Goal: Information Seeking & Learning: Learn about a topic

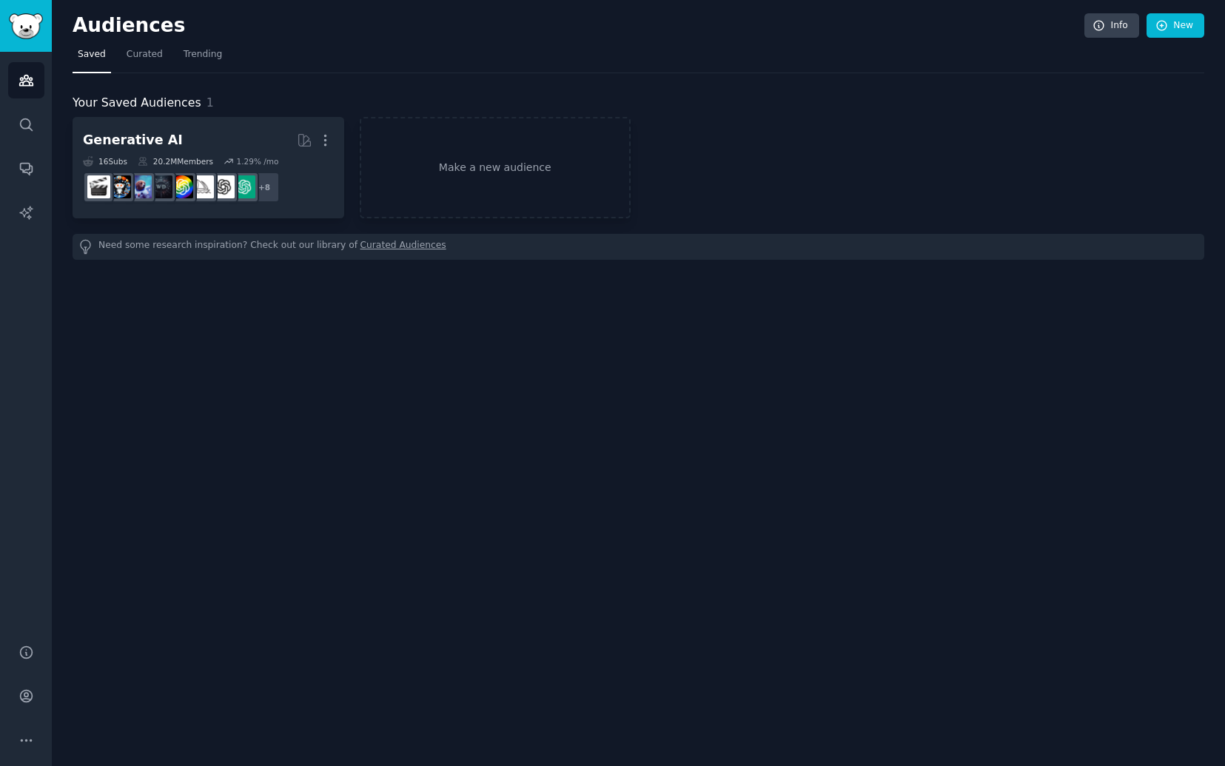
click at [78, 51] on span "Saved" at bounding box center [92, 54] width 28 height 13
click at [155, 49] on span "Curated" at bounding box center [145, 54] width 36 height 13
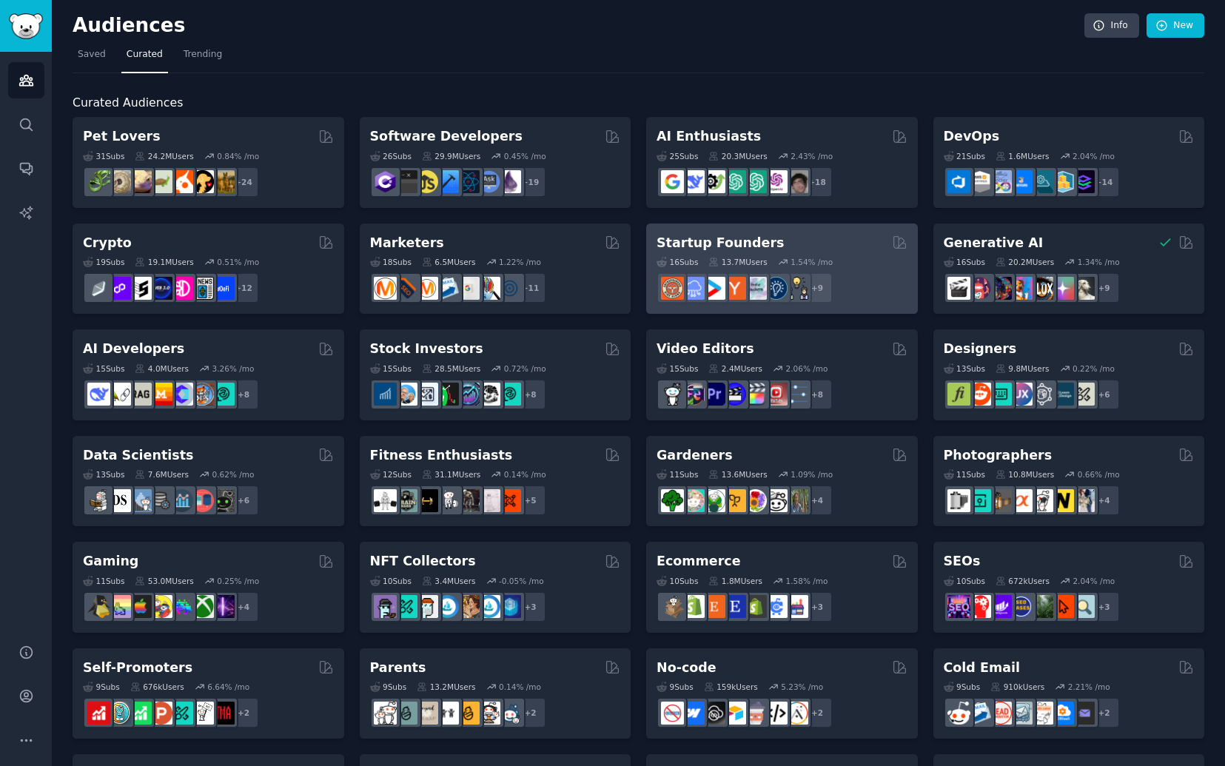
click at [744, 240] on h2 "Startup Founders" at bounding box center [720, 243] width 127 height 19
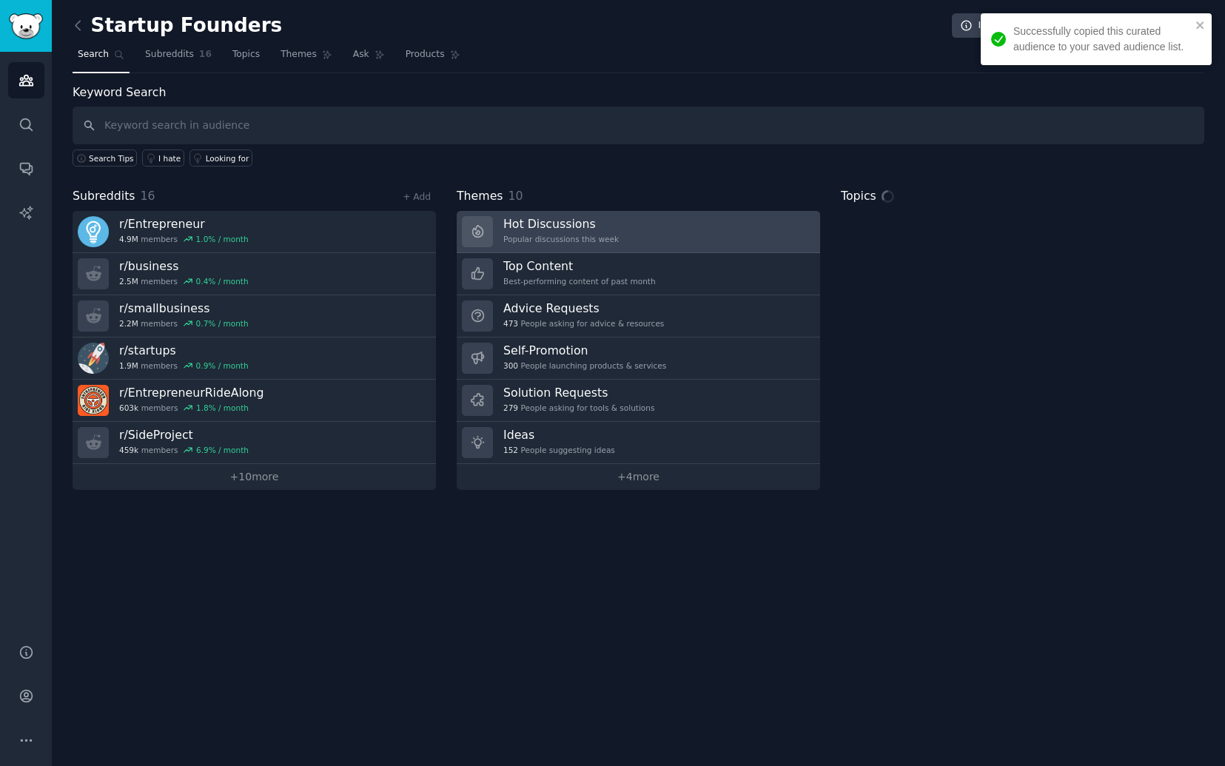
click at [548, 238] on div "Popular discussions this week" at bounding box center [560, 239] width 115 height 10
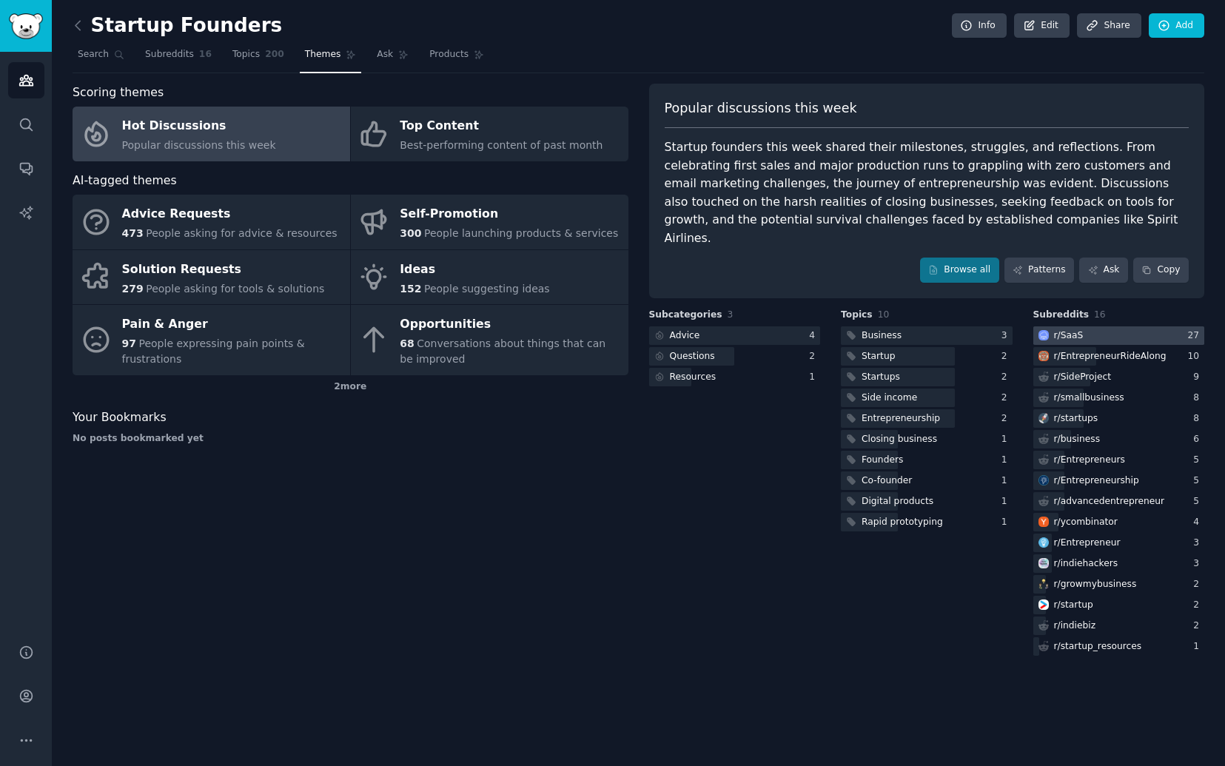
click at [1105, 326] on div at bounding box center [1119, 335] width 172 height 19
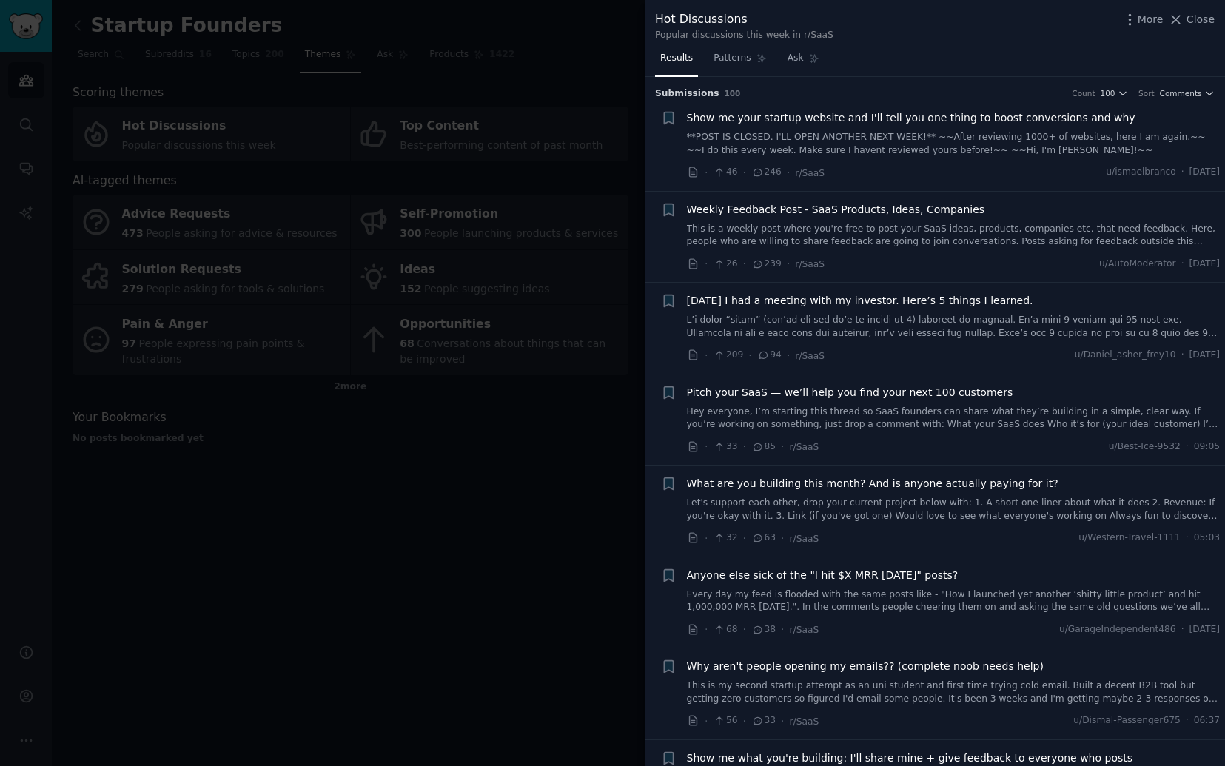
click at [446, 51] on div at bounding box center [612, 383] width 1225 height 766
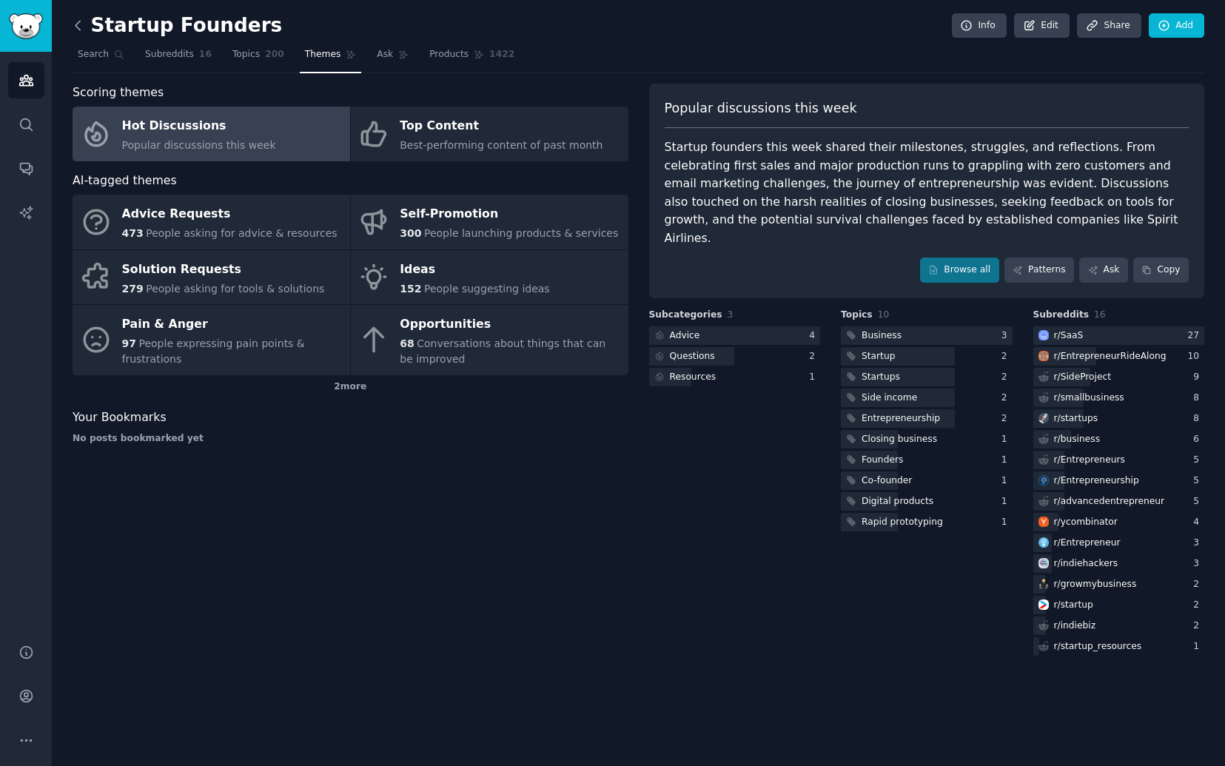
click at [75, 30] on icon at bounding box center [78, 26] width 16 height 16
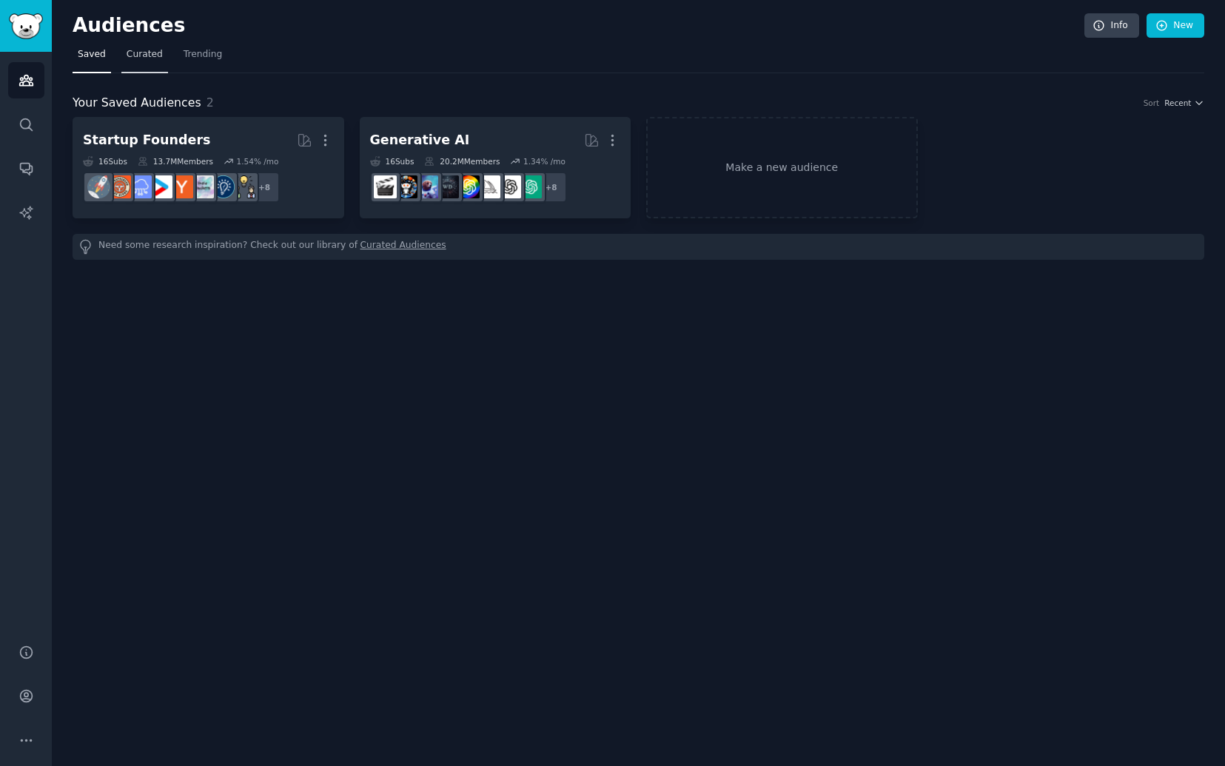
click at [139, 65] on link "Curated" at bounding box center [144, 58] width 47 height 30
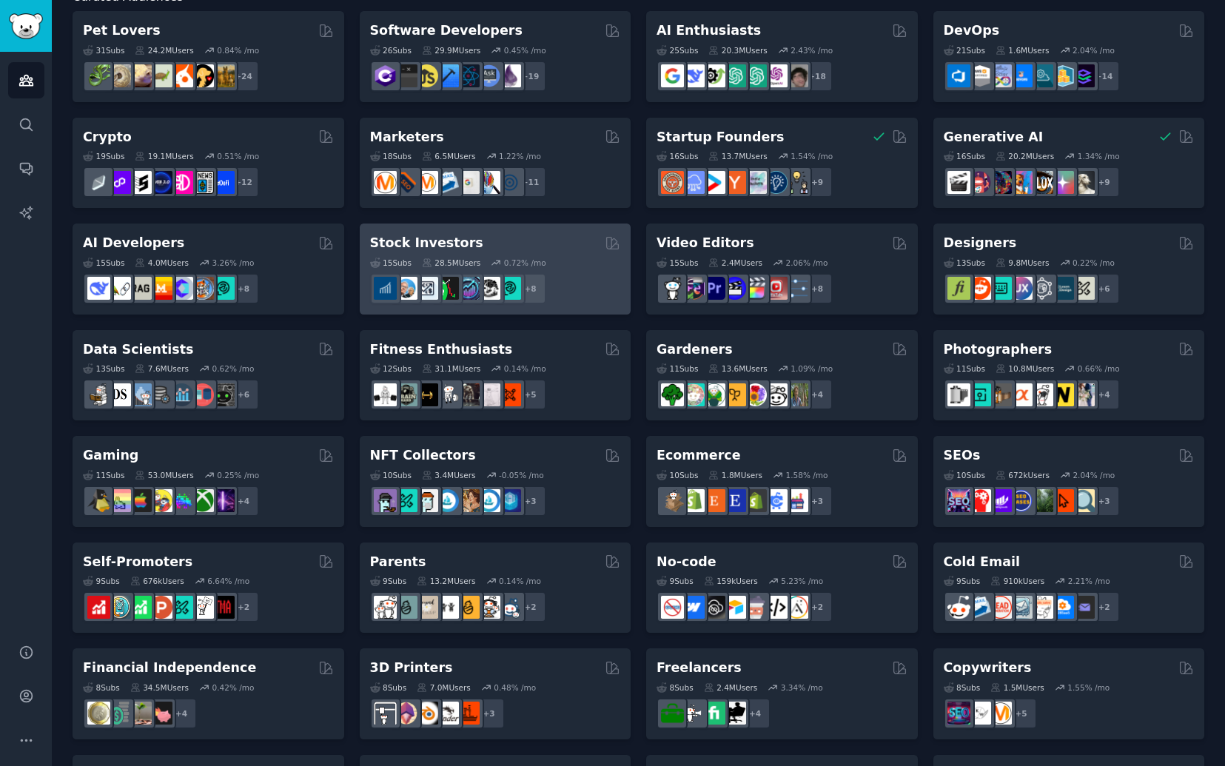
scroll to position [85, 0]
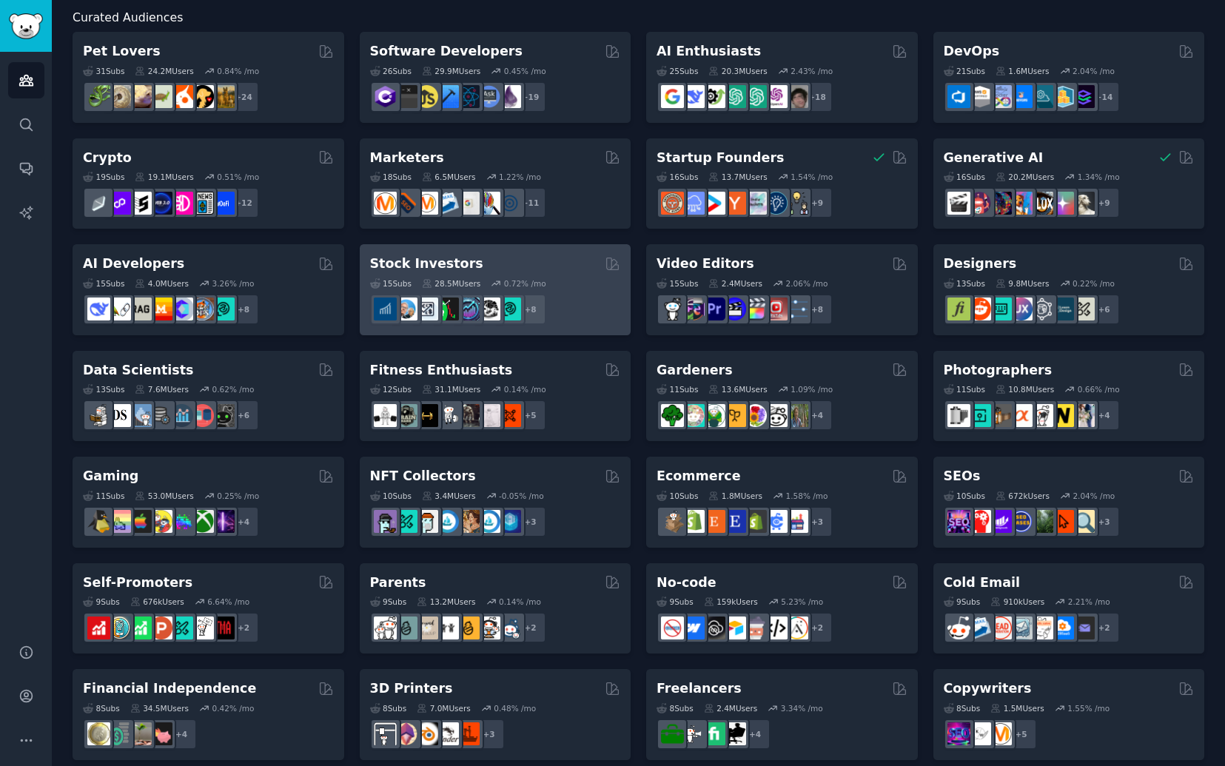
click at [538, 275] on div "15 Sub s 28.5M Users 0.72 % /mo r/technicalanalysis + 8" at bounding box center [495, 299] width 251 height 52
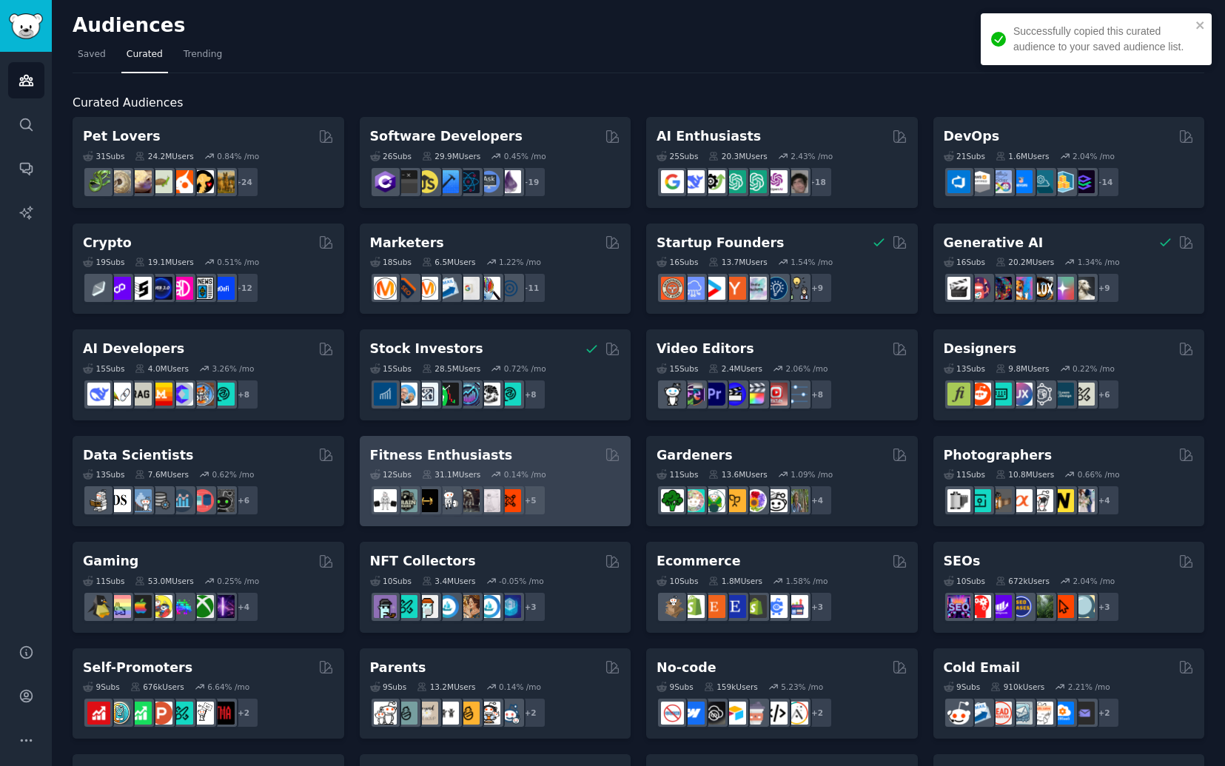
click at [548, 464] on div "12 Sub s 31.1M Users 0.14 % /mo + 5" at bounding box center [495, 490] width 251 height 52
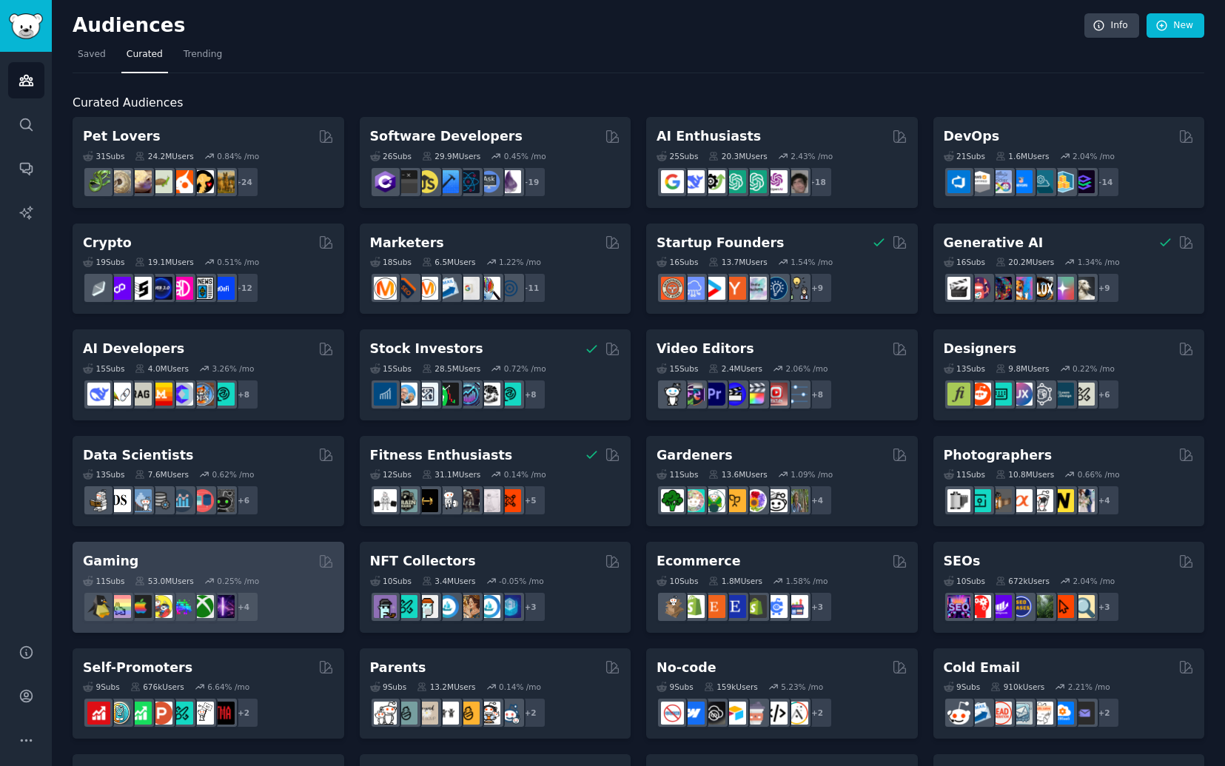
click at [275, 587] on div "11 Sub s 53.0M Users 0.25 % /mo + 4" at bounding box center [208, 597] width 251 height 52
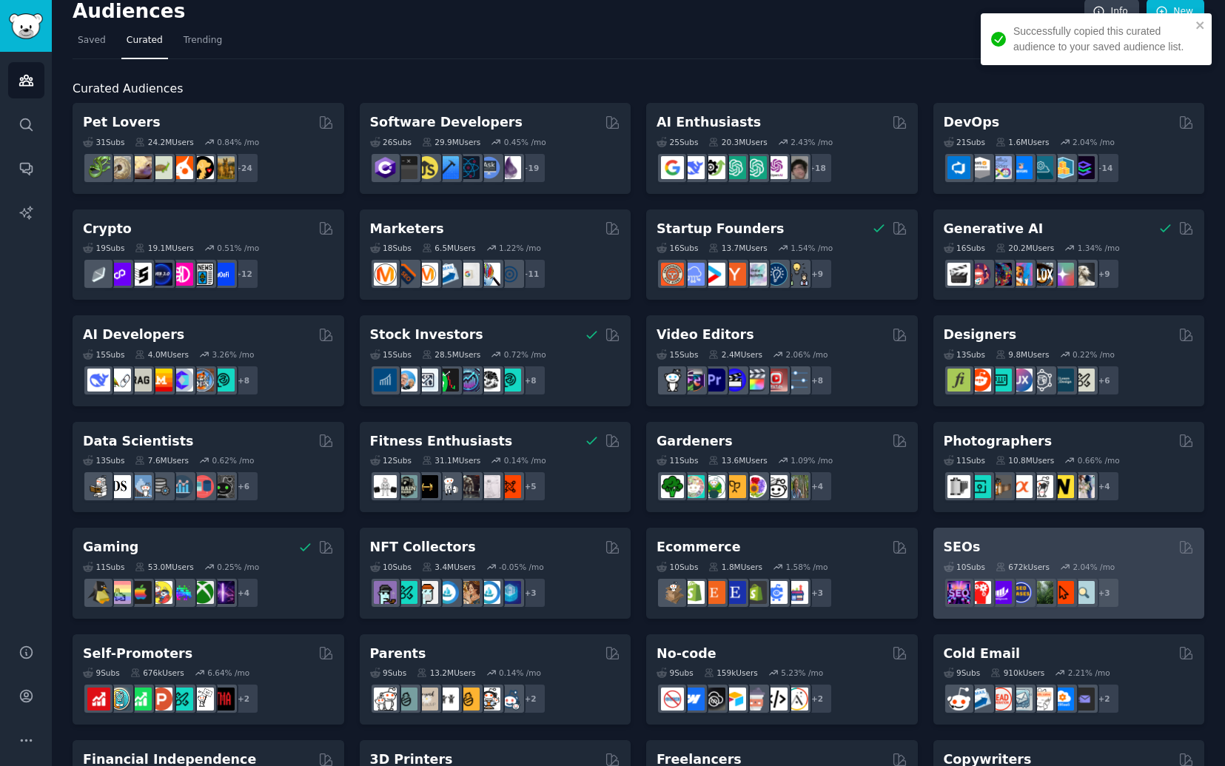
scroll to position [34, 0]
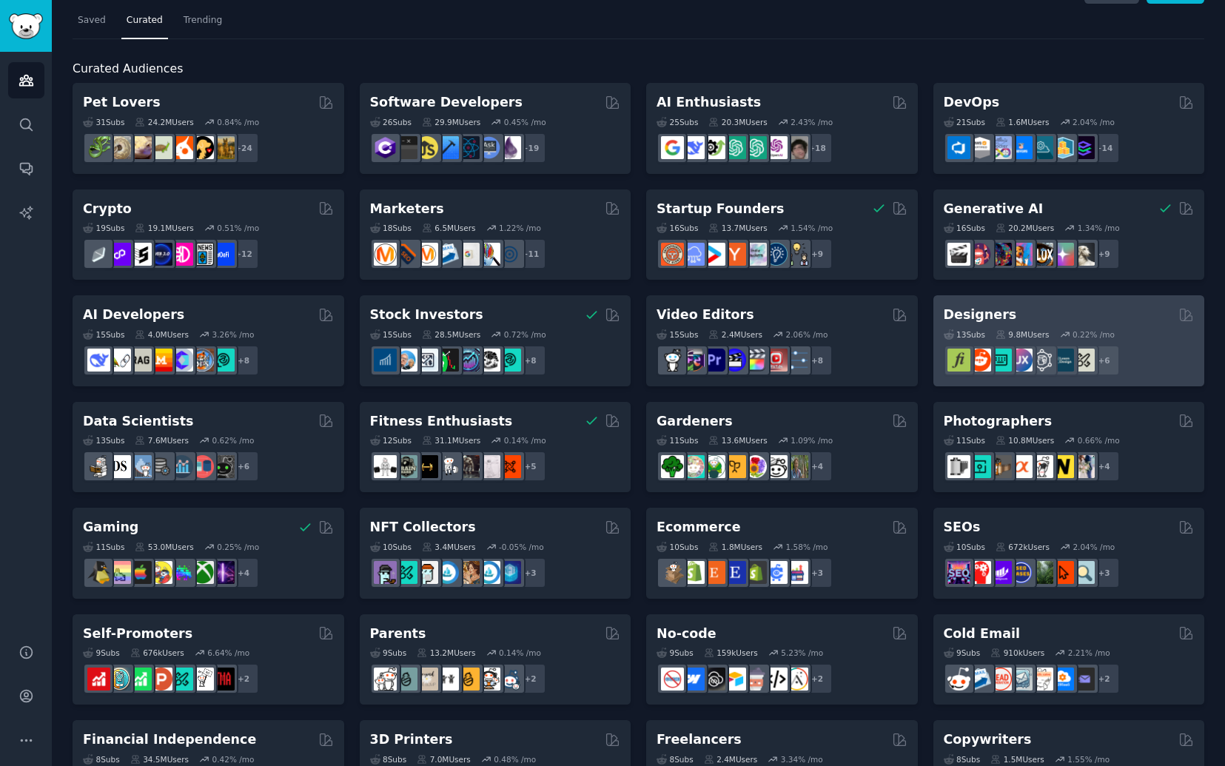
click at [1036, 319] on div "Designers" at bounding box center [1069, 315] width 251 height 19
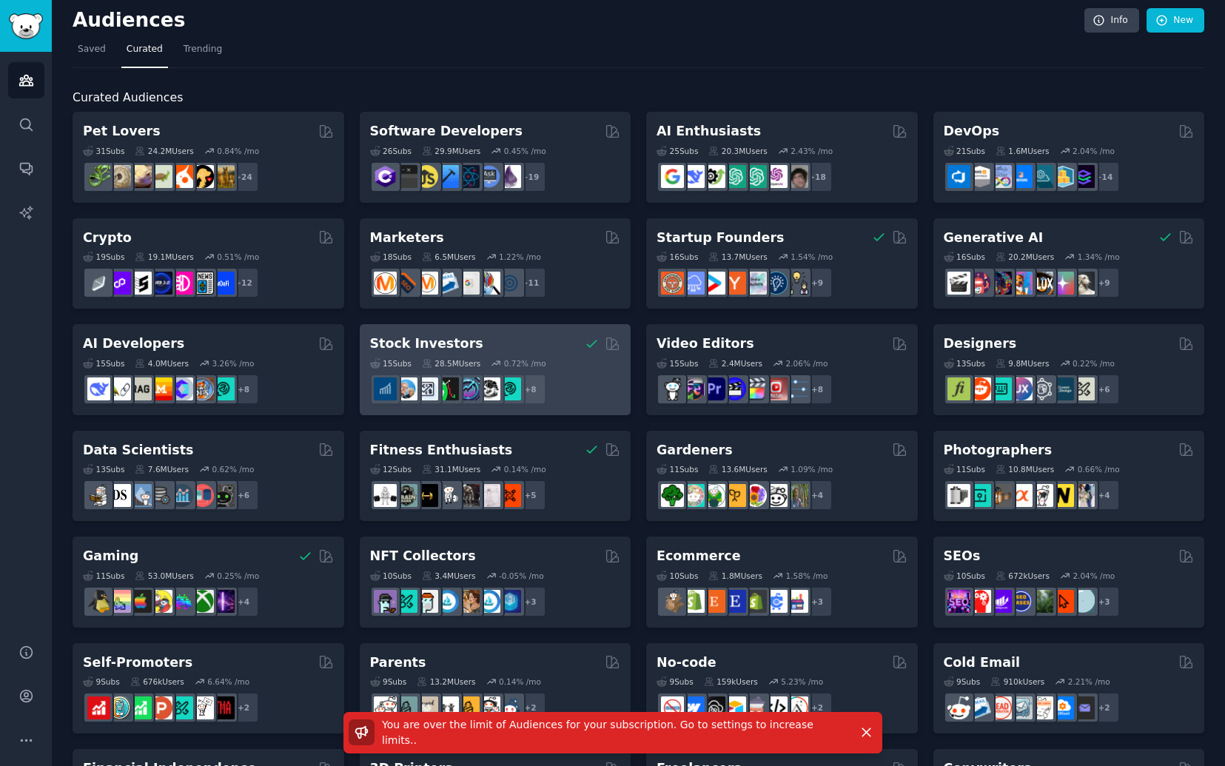
scroll to position [0, 0]
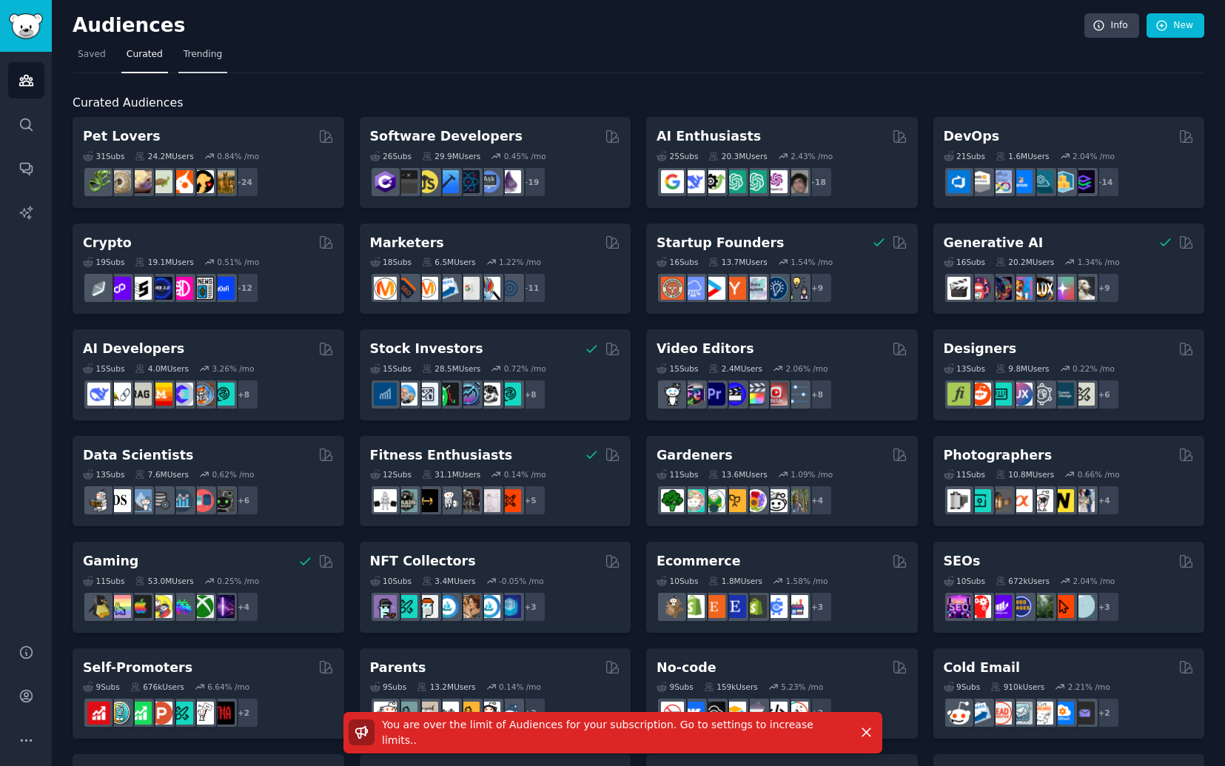
click at [191, 56] on span "Trending" at bounding box center [203, 54] width 38 height 13
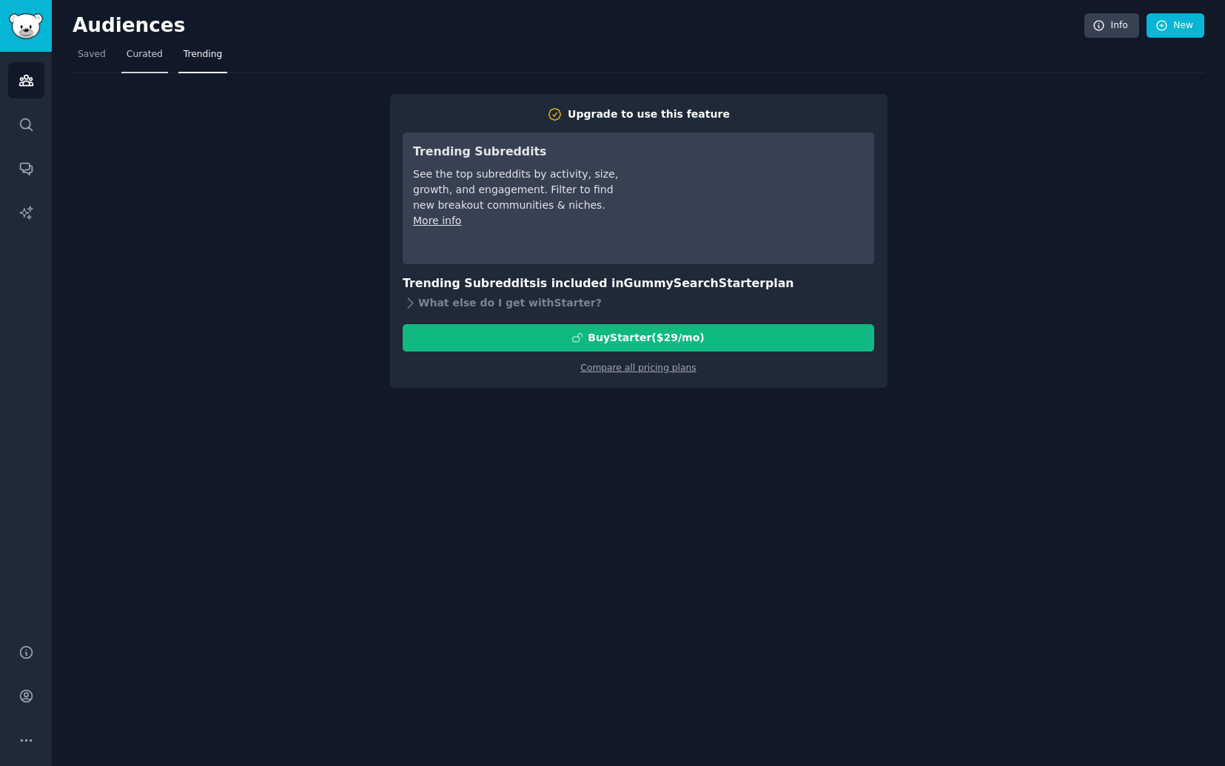
click at [156, 58] on span "Curated" at bounding box center [145, 54] width 36 height 13
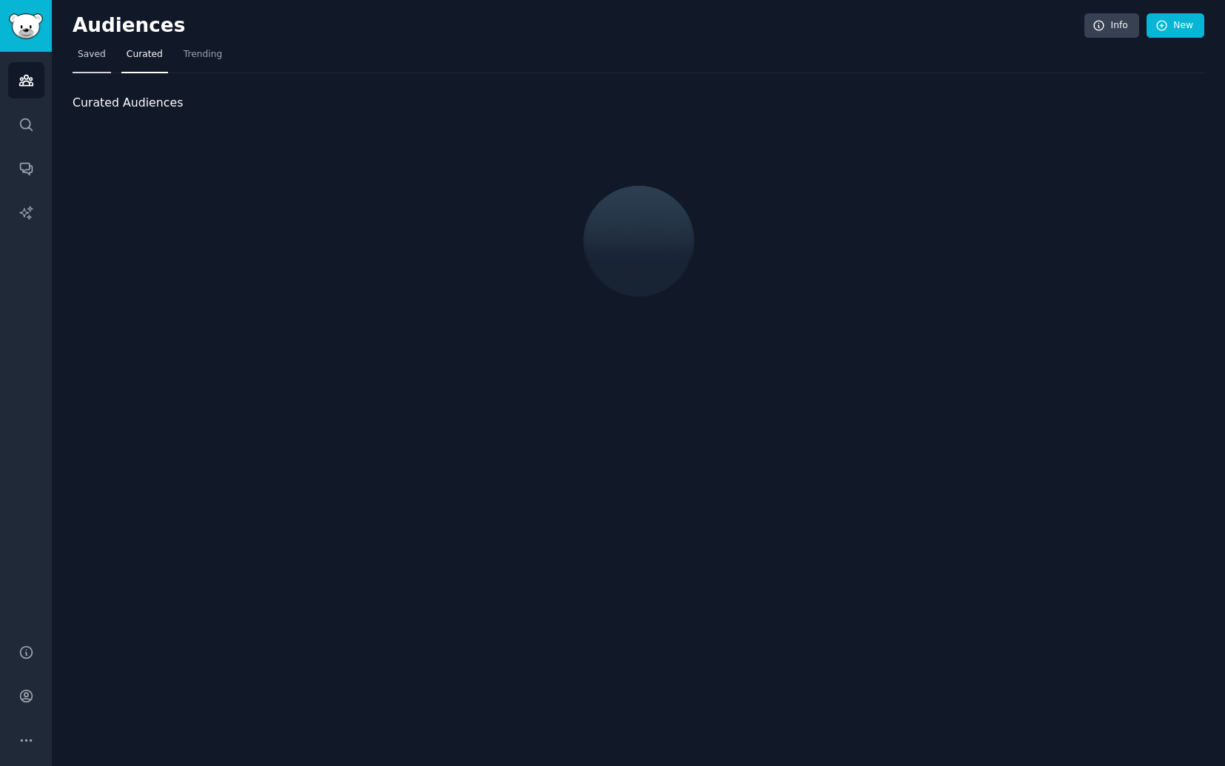
click at [108, 59] on link "Saved" at bounding box center [92, 58] width 38 height 30
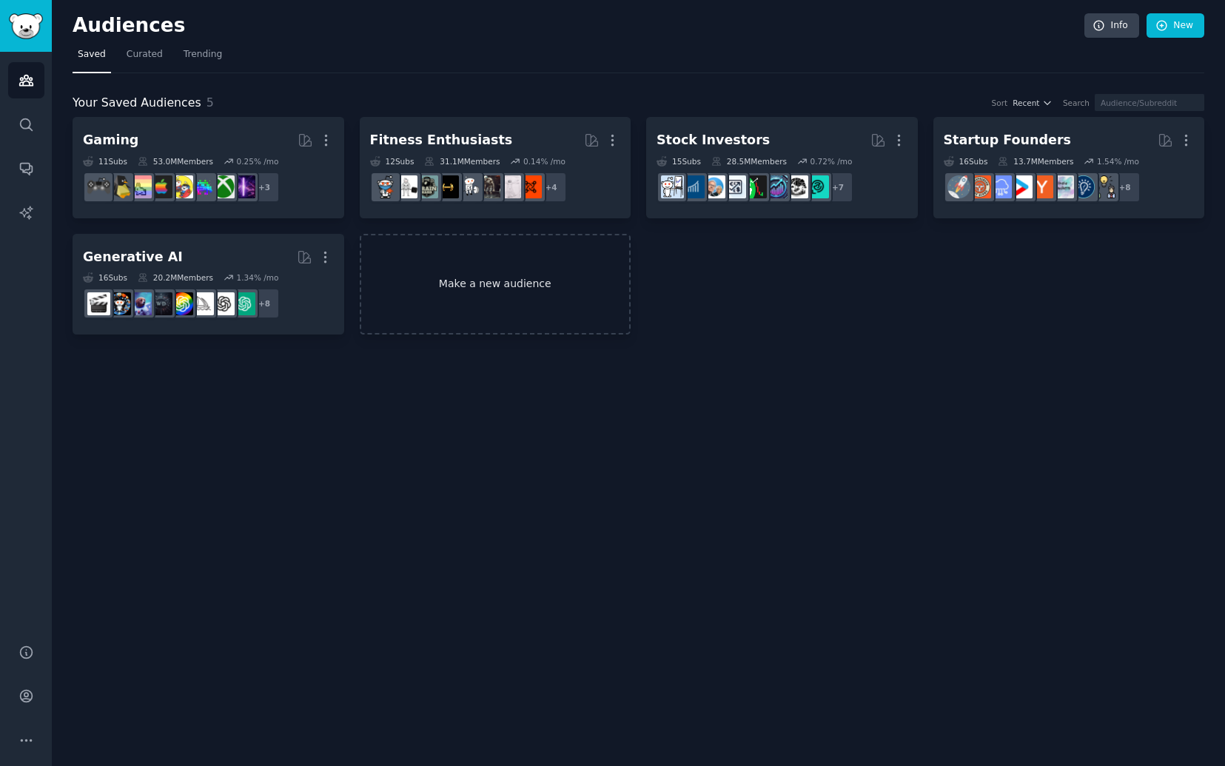
click at [529, 286] on link "Make a new audience" at bounding box center [496, 284] width 272 height 101
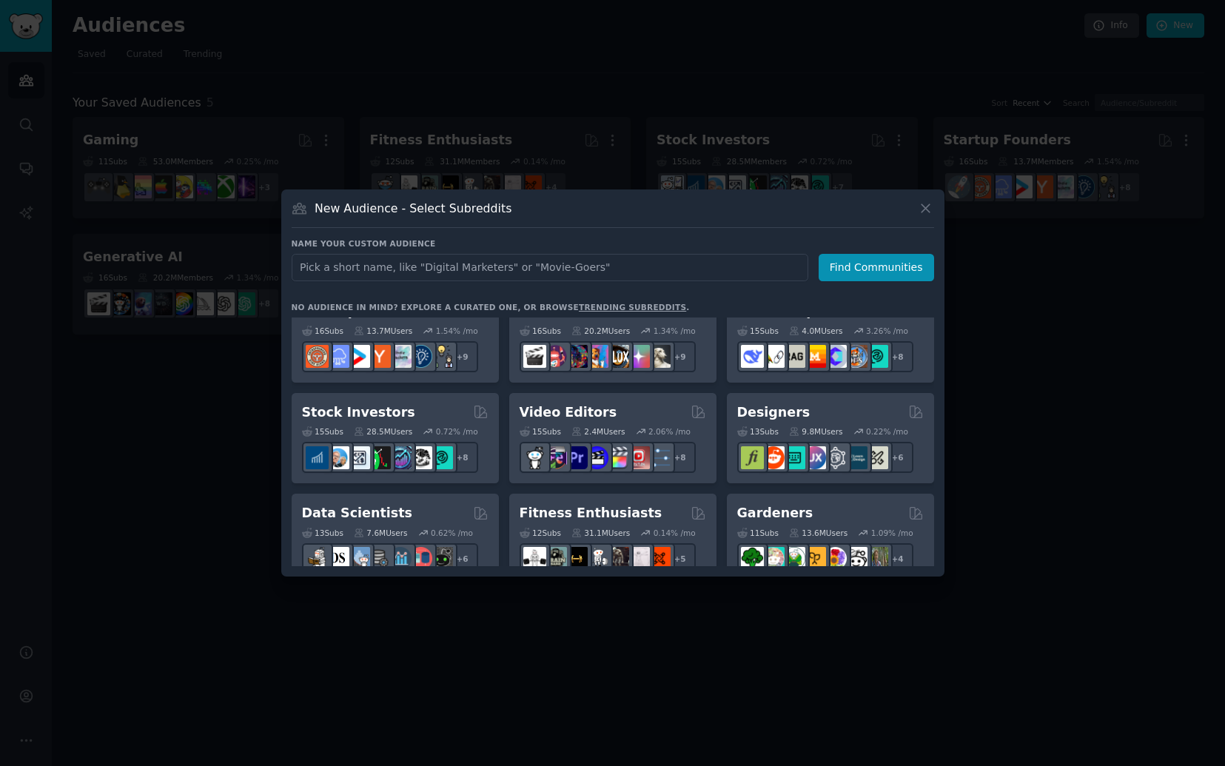
scroll to position [234, 0]
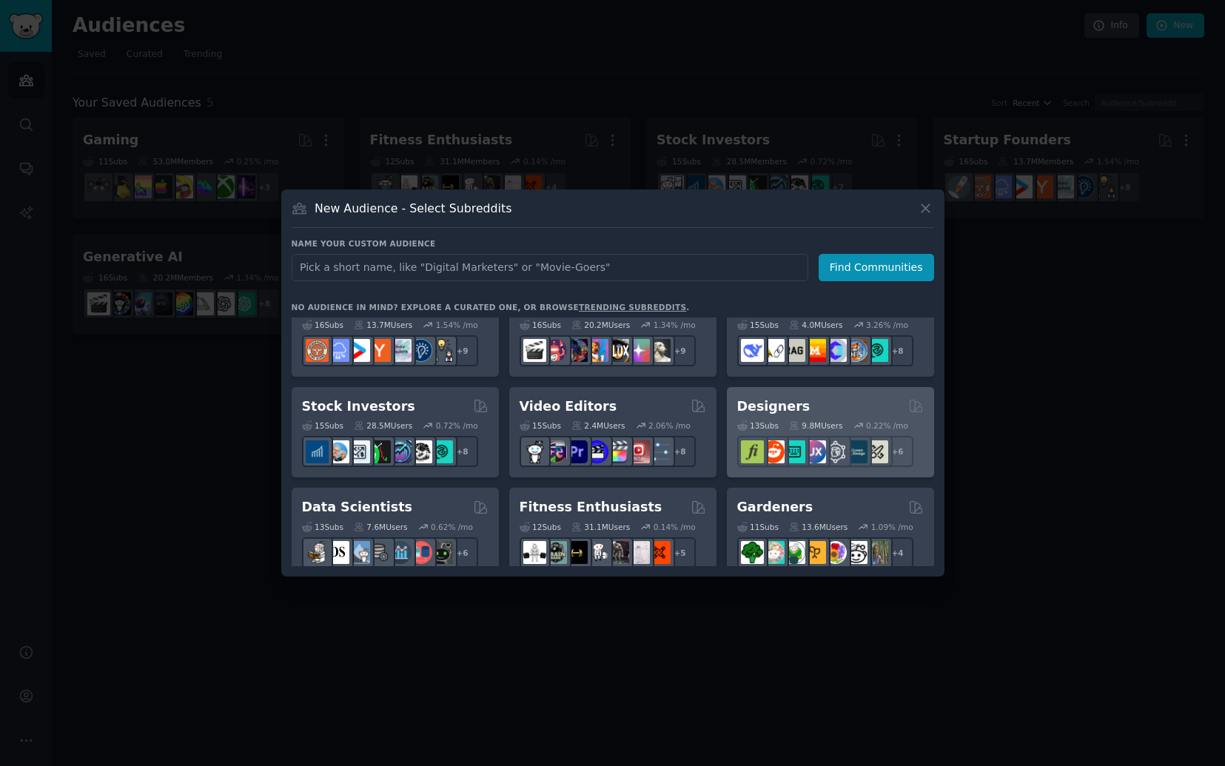
click at [878, 409] on div "Designers" at bounding box center [830, 406] width 187 height 19
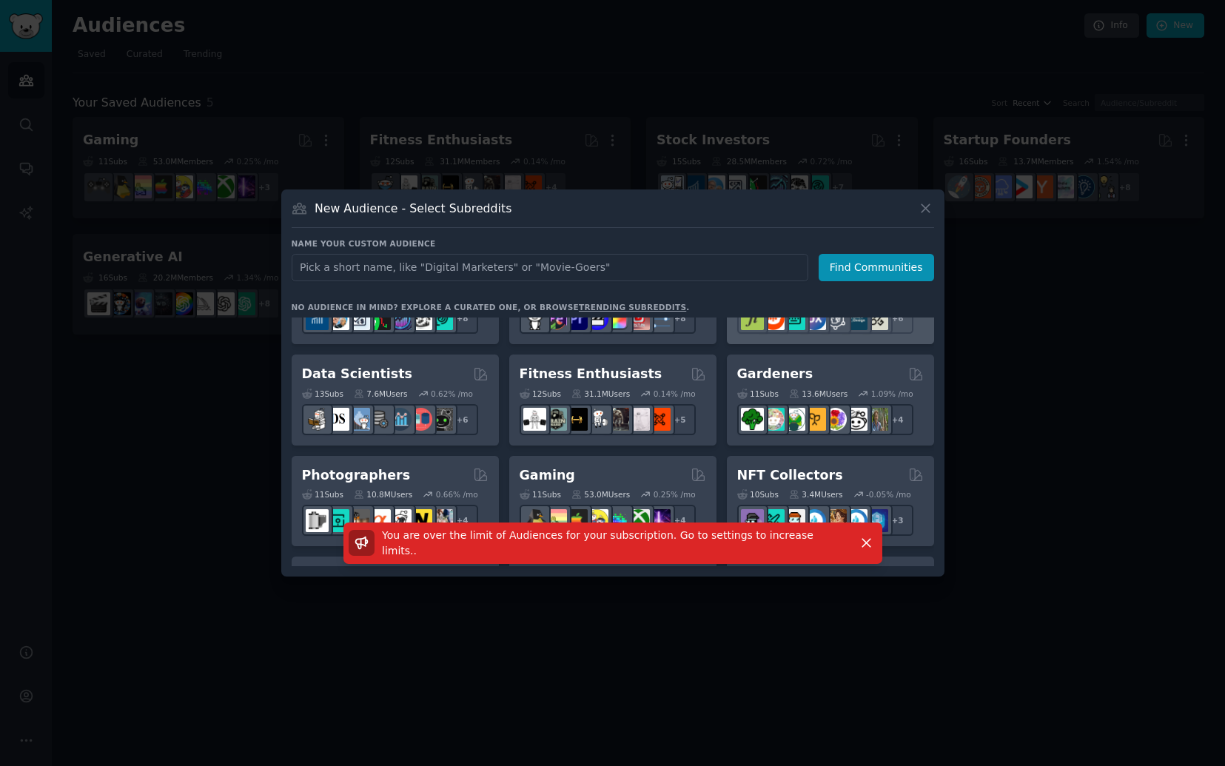
scroll to position [395, 0]
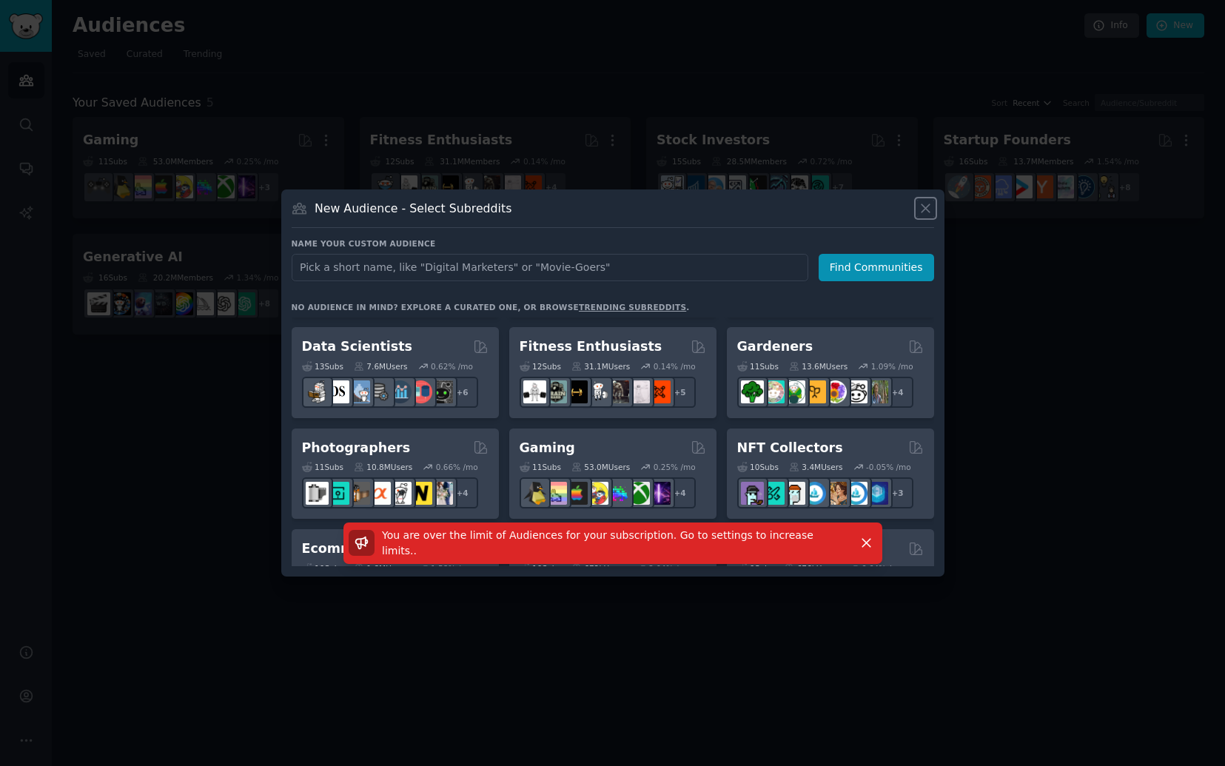
click at [919, 205] on icon at bounding box center [926, 209] width 16 height 16
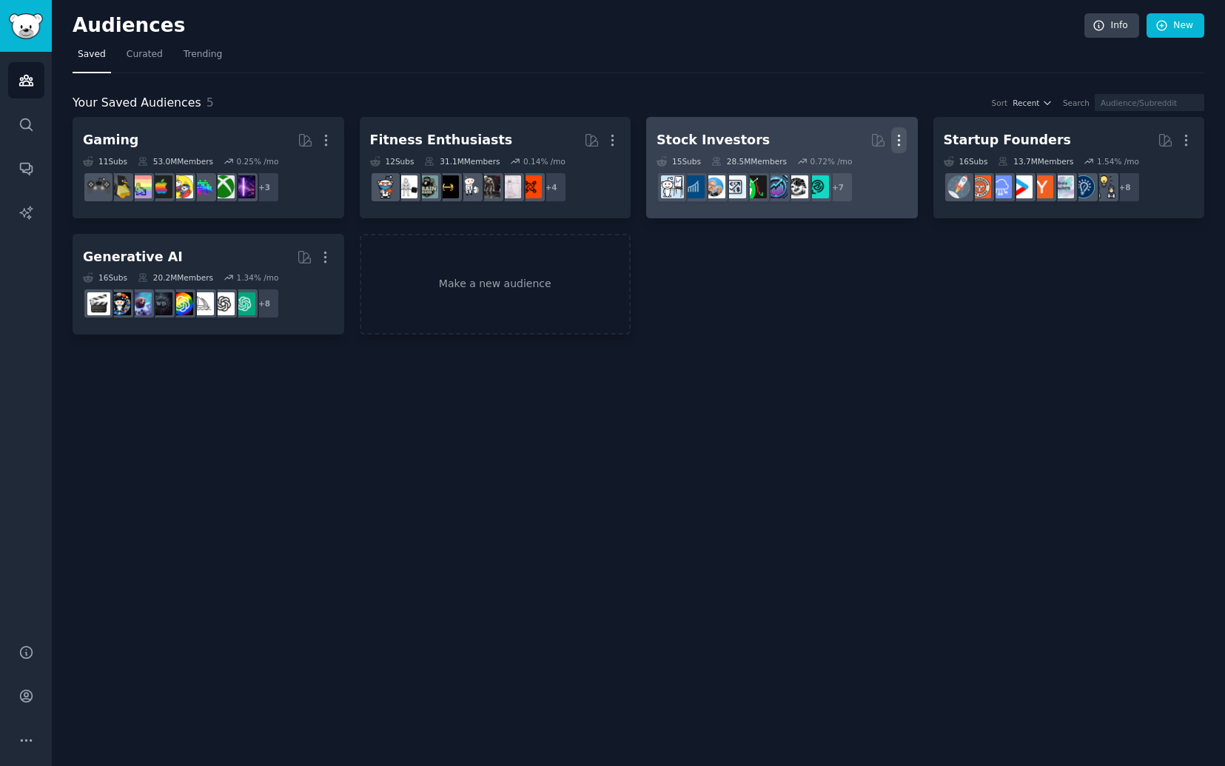
click at [896, 133] on icon "button" at bounding box center [899, 140] width 16 height 16
click at [857, 175] on p "Delete" at bounding box center [859, 172] width 34 height 16
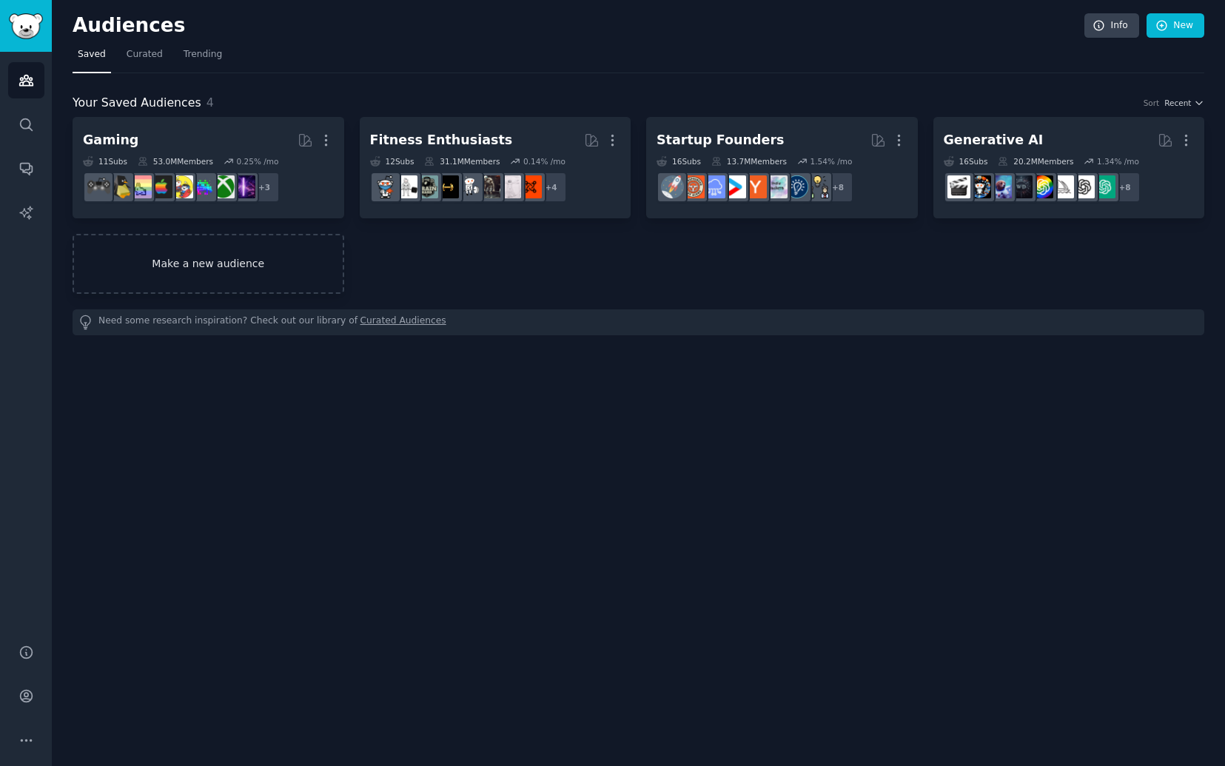
click at [222, 270] on link "Make a new audience" at bounding box center [209, 264] width 272 height 60
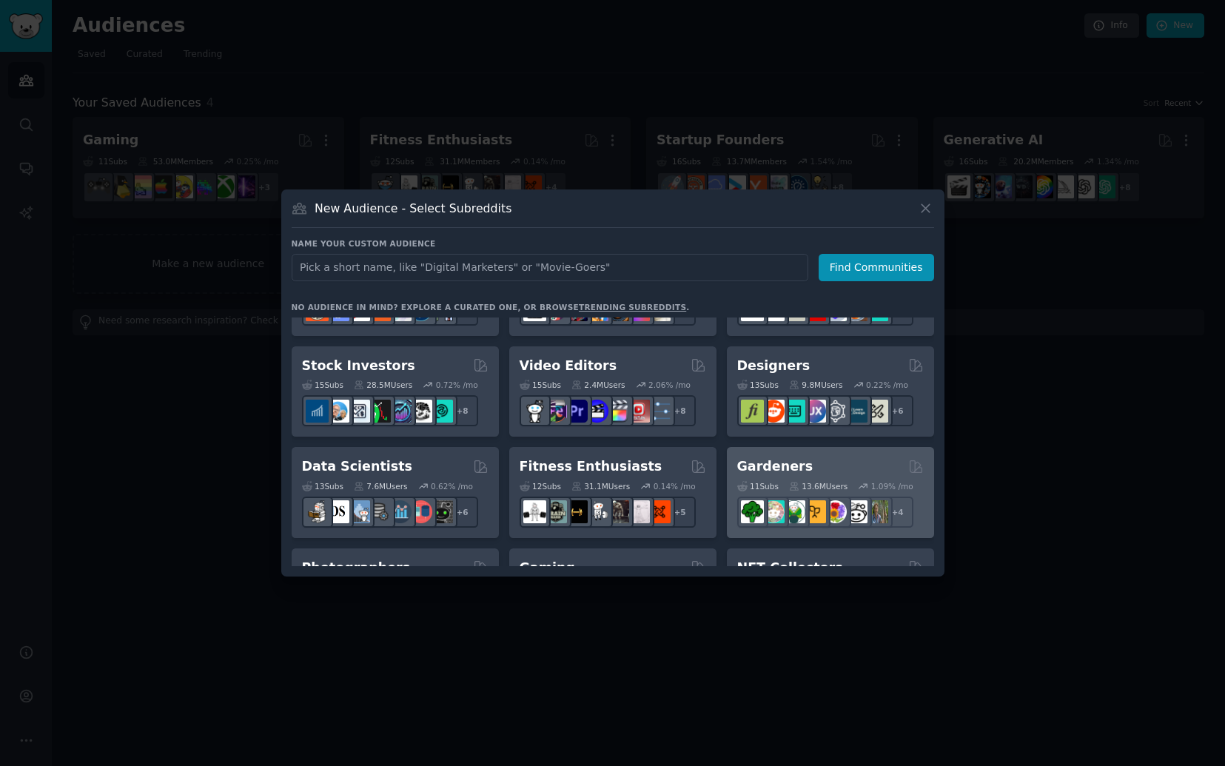
scroll to position [272, 0]
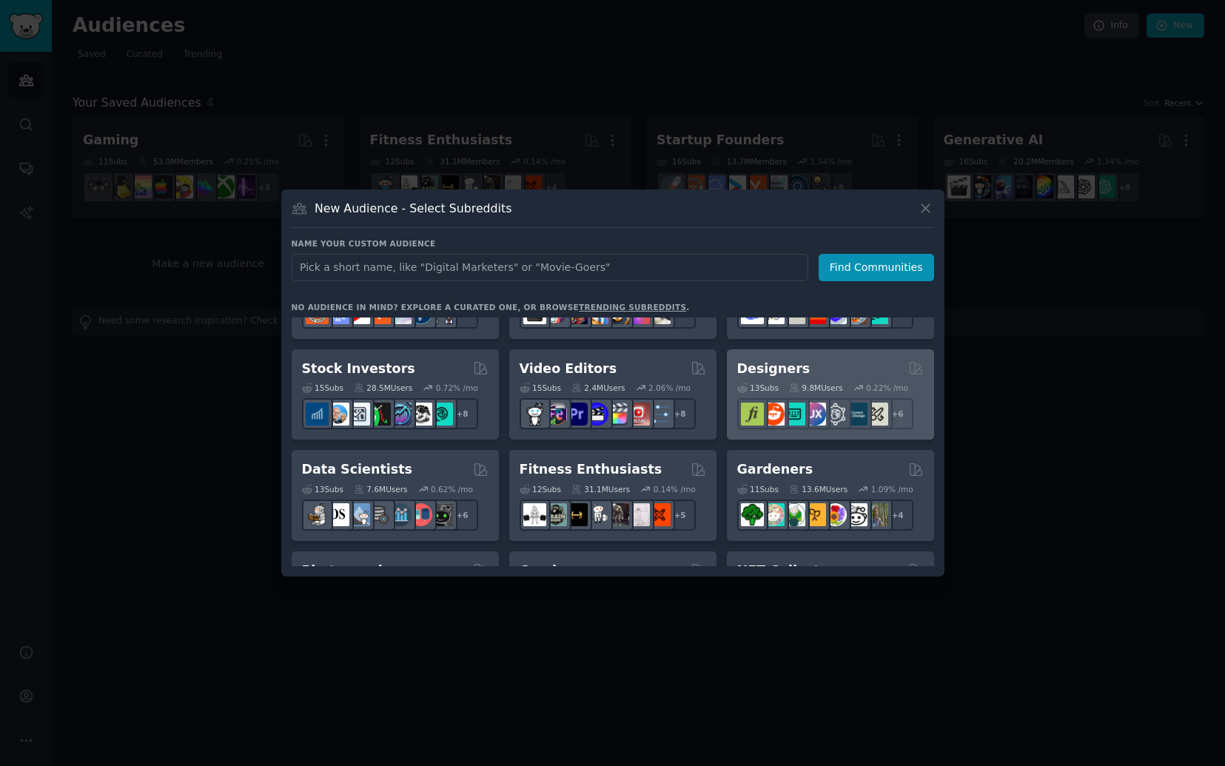
click at [807, 372] on div "Designers" at bounding box center [830, 369] width 187 height 19
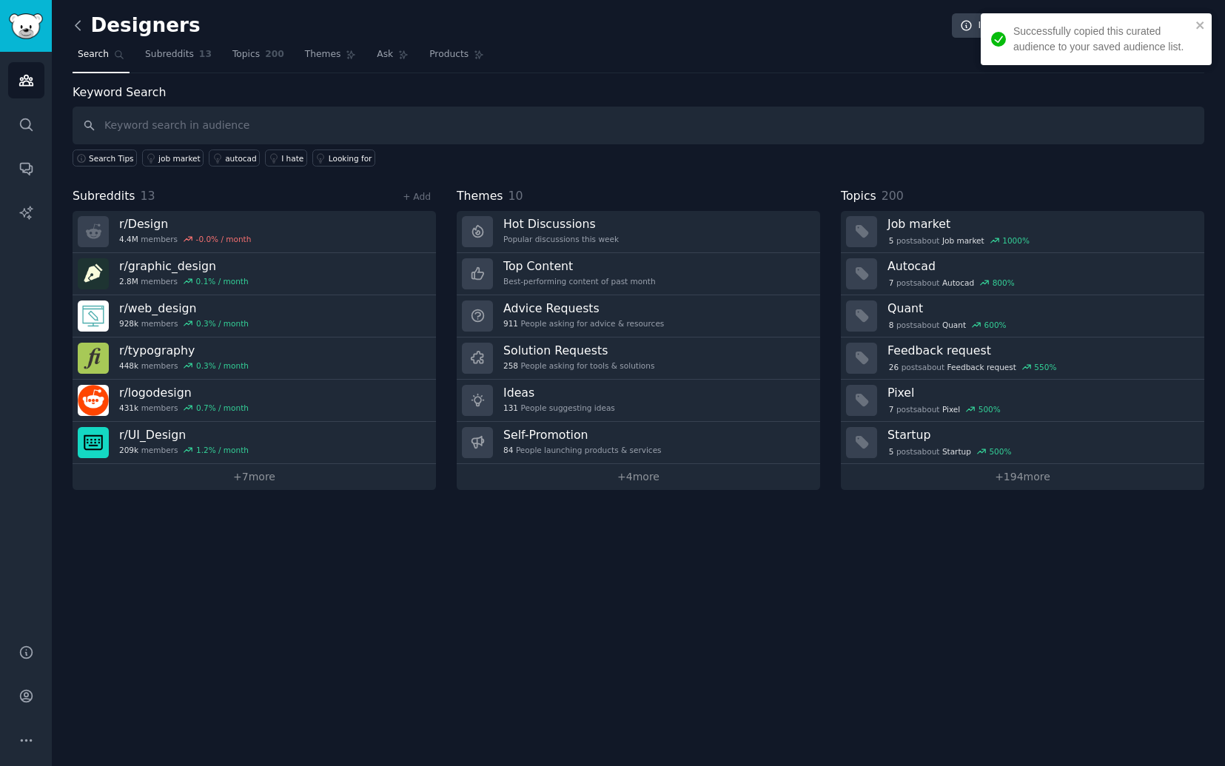
click at [77, 22] on icon at bounding box center [78, 25] width 4 height 9
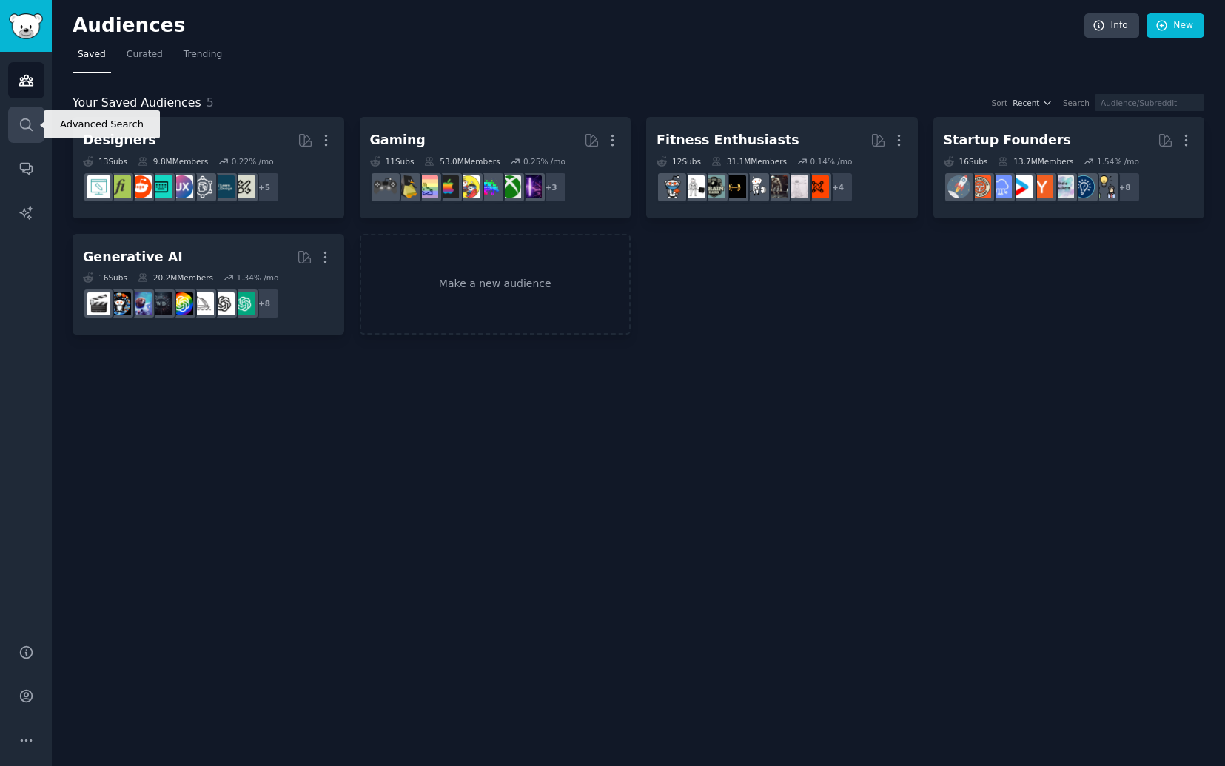
click at [16, 121] on link "Search" at bounding box center [26, 125] width 36 height 36
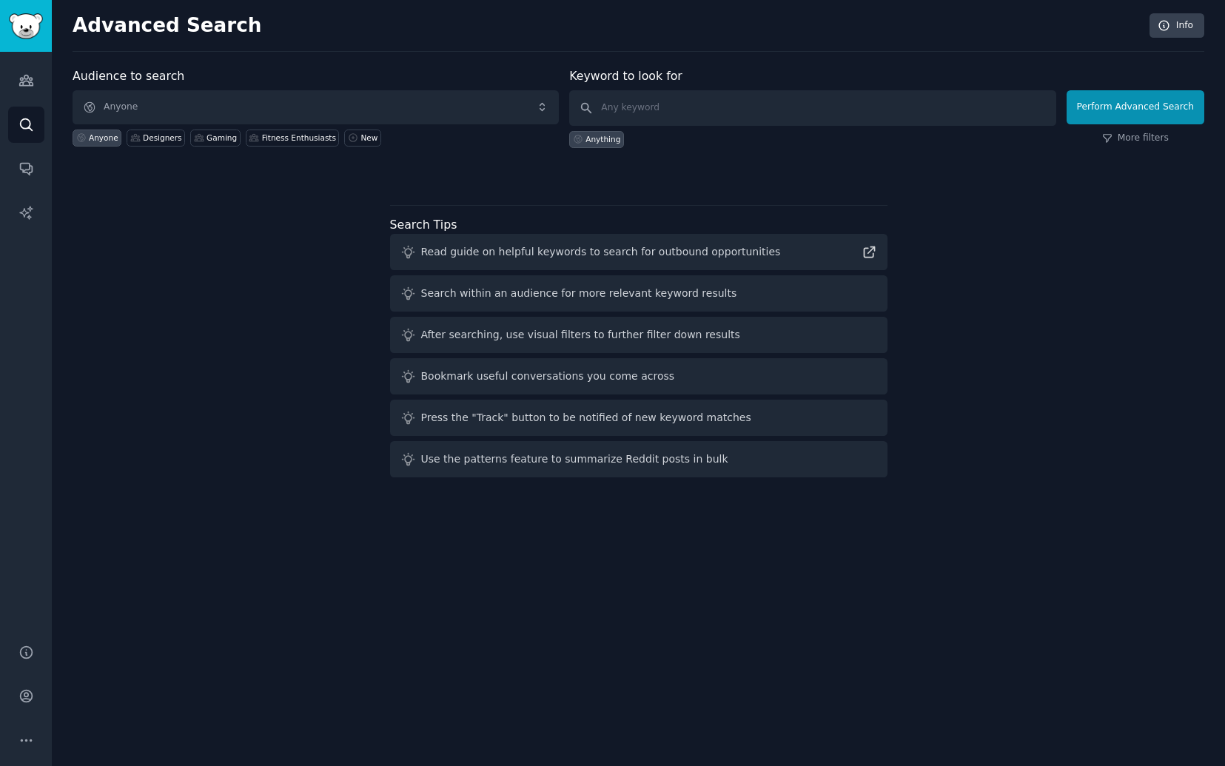
click at [320, 210] on div "Audience to search Anyone Anyone Designers Gaming Fitness Enthusiasts New Keywo…" at bounding box center [639, 275] width 1132 height 416
click at [33, 158] on link "Conversations" at bounding box center [26, 168] width 36 height 36
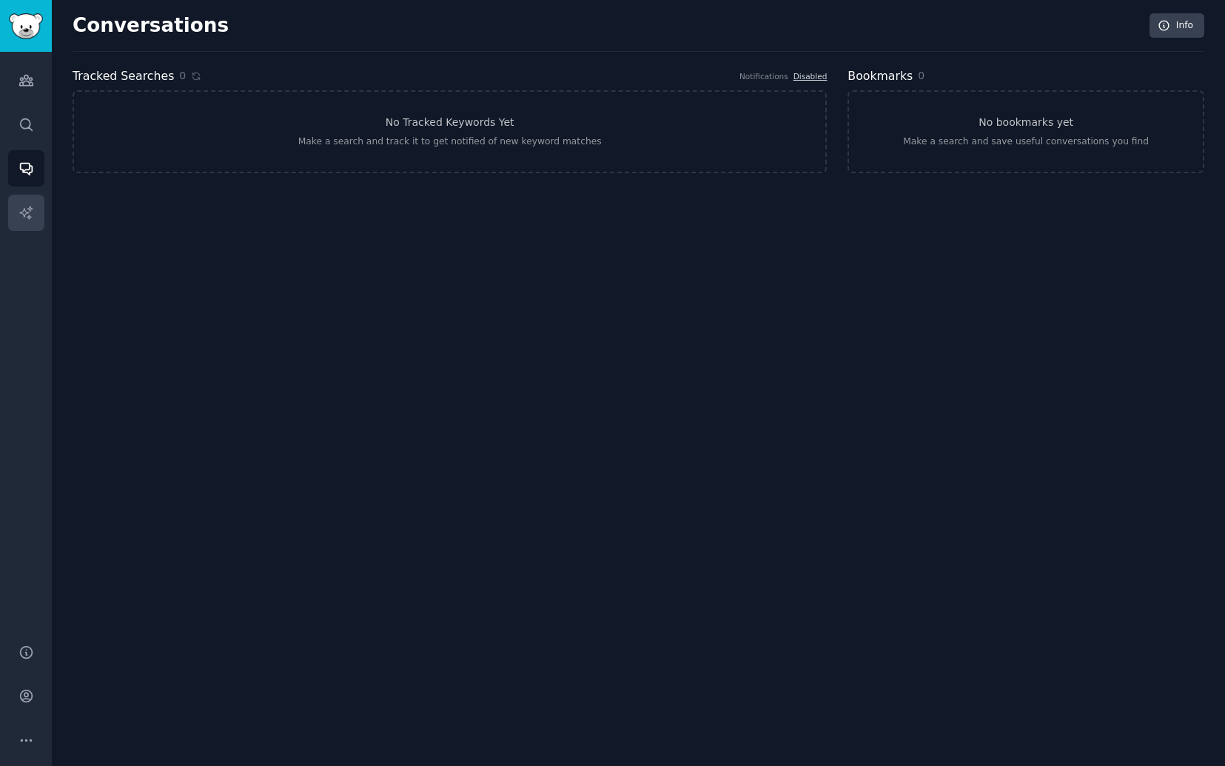
click at [10, 216] on link "AI Reports" at bounding box center [26, 213] width 36 height 36
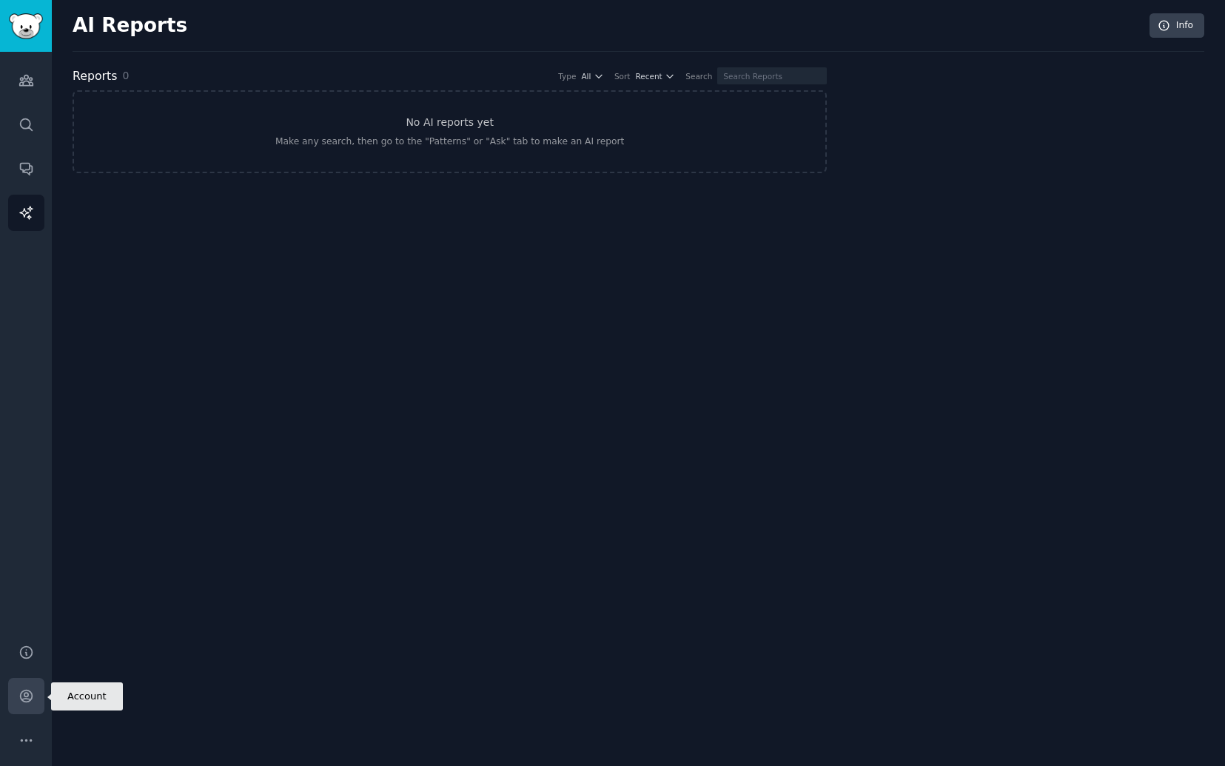
click at [37, 694] on link "Account" at bounding box center [26, 696] width 36 height 36
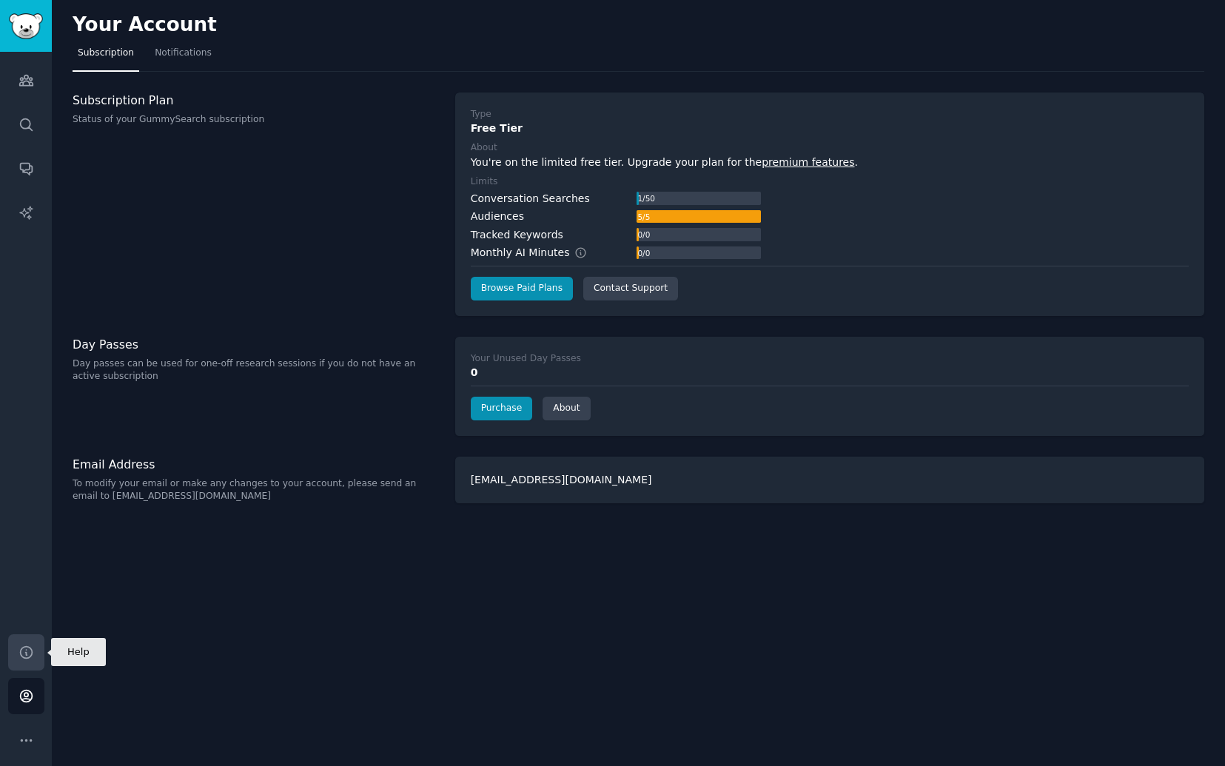
click at [27, 653] on icon "Sidebar" at bounding box center [27, 653] width 16 height 16
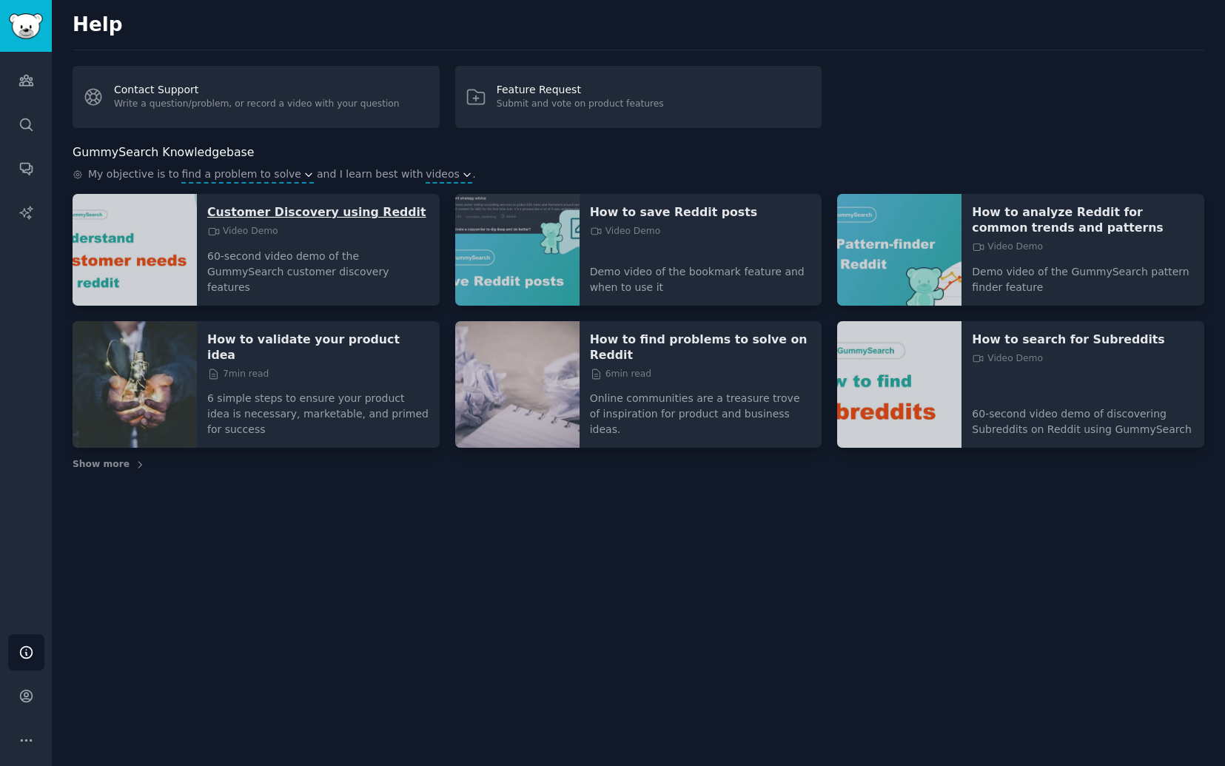
click at [314, 212] on p "Customer Discovery using Reddit" at bounding box center [318, 212] width 222 height 16
click at [47, 12] on link "Sidebar" at bounding box center [26, 26] width 52 height 52
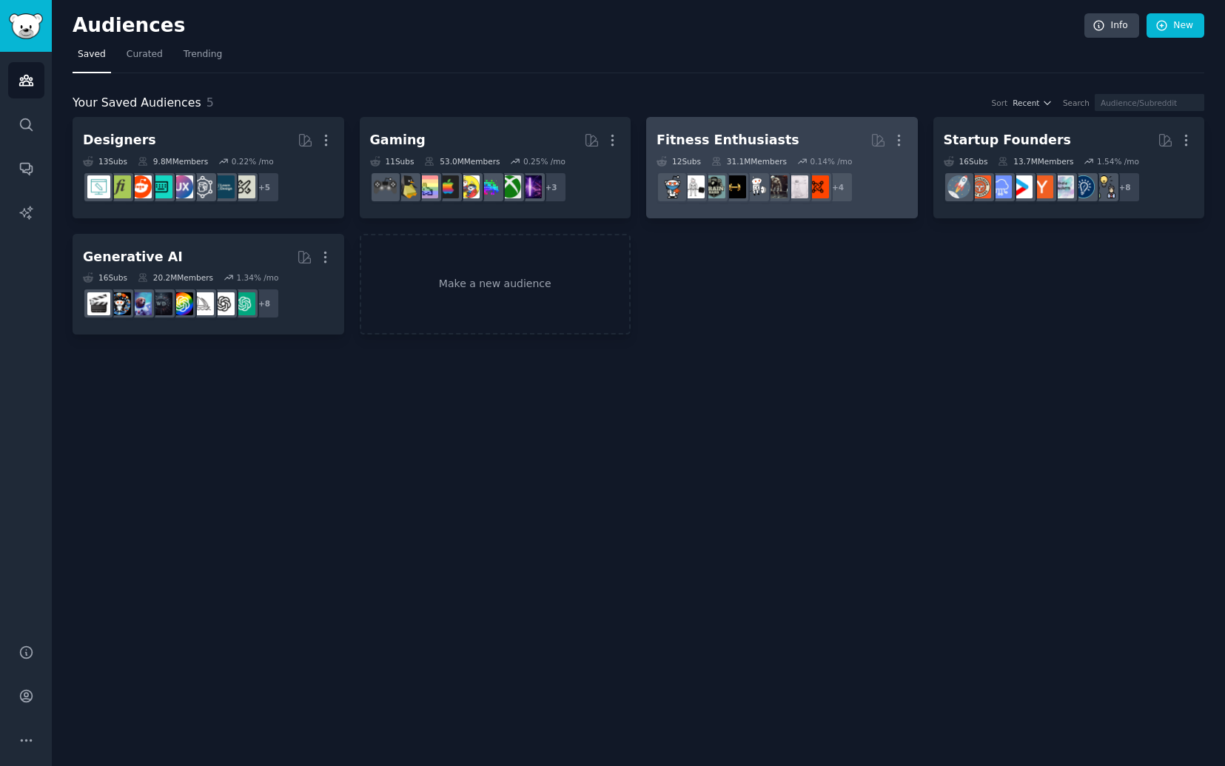
click at [813, 141] on h2 "Fitness Enthusiasts Curated by GummySearch More" at bounding box center [782, 140] width 251 height 26
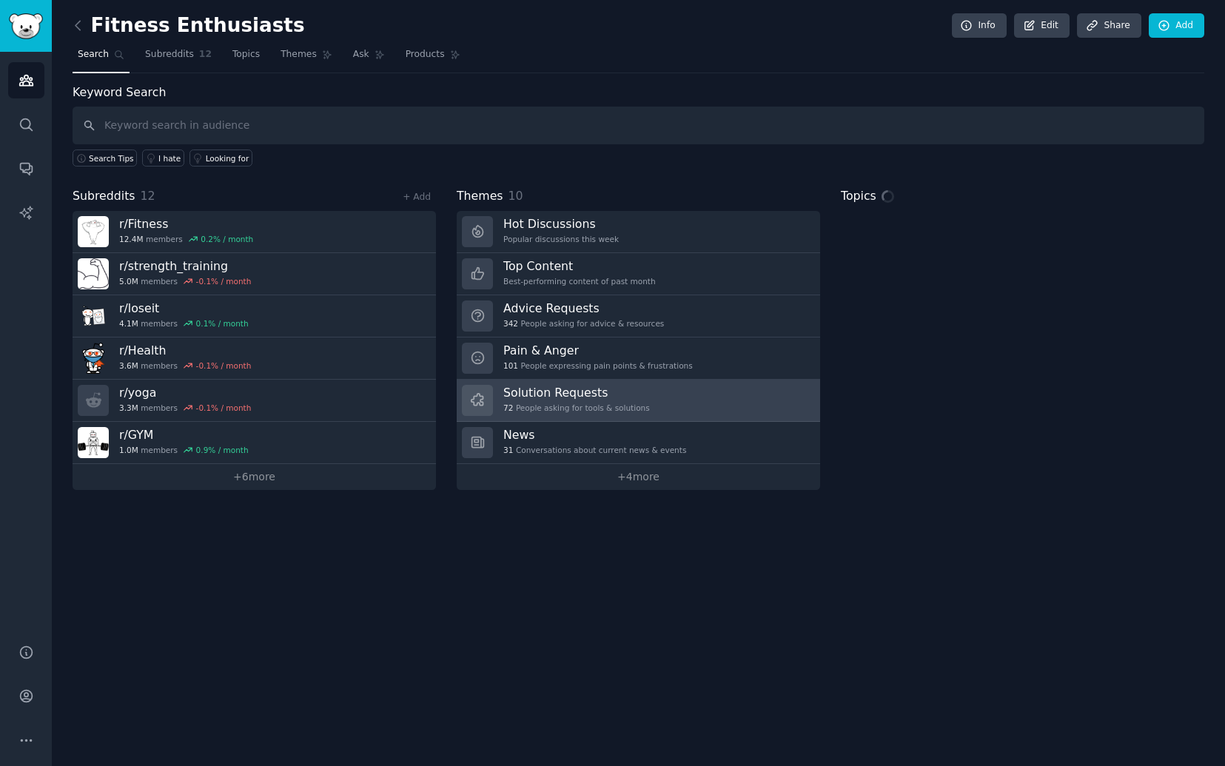
click at [610, 395] on h3 "Solution Requests" at bounding box center [576, 393] width 147 height 16
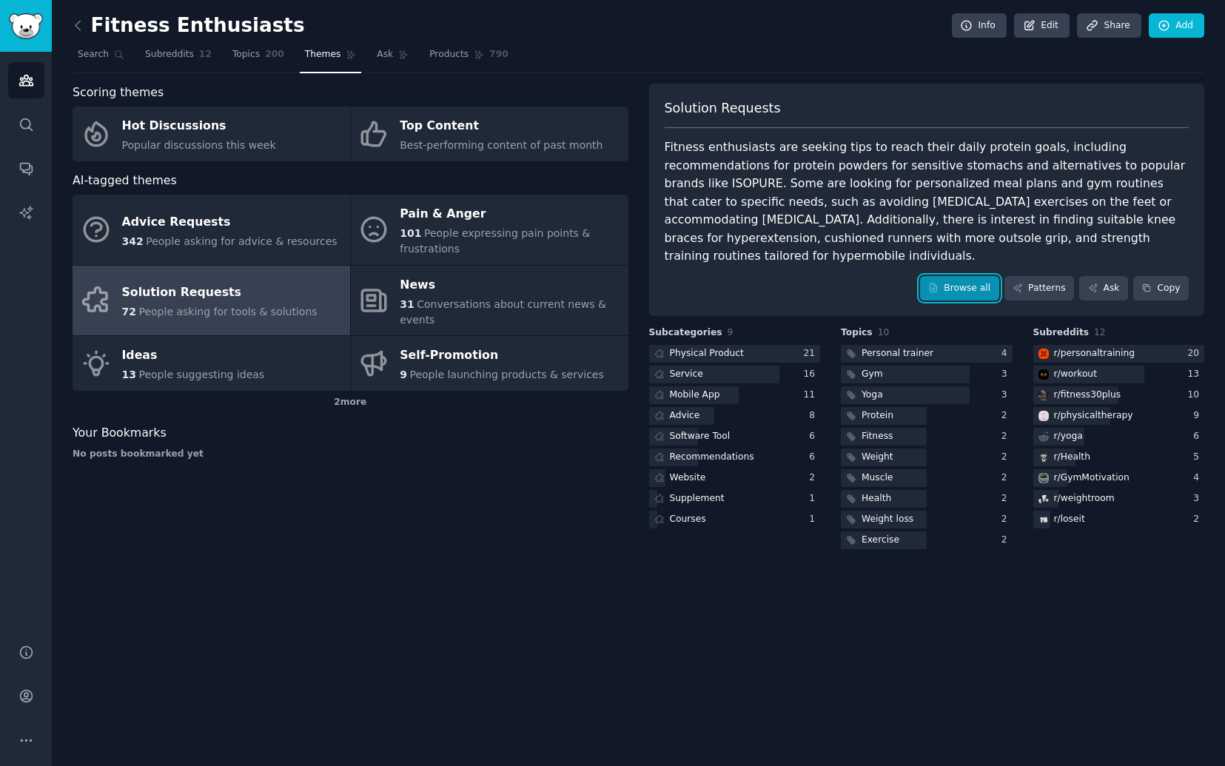
click at [985, 276] on link "Browse all" at bounding box center [959, 288] width 79 height 25
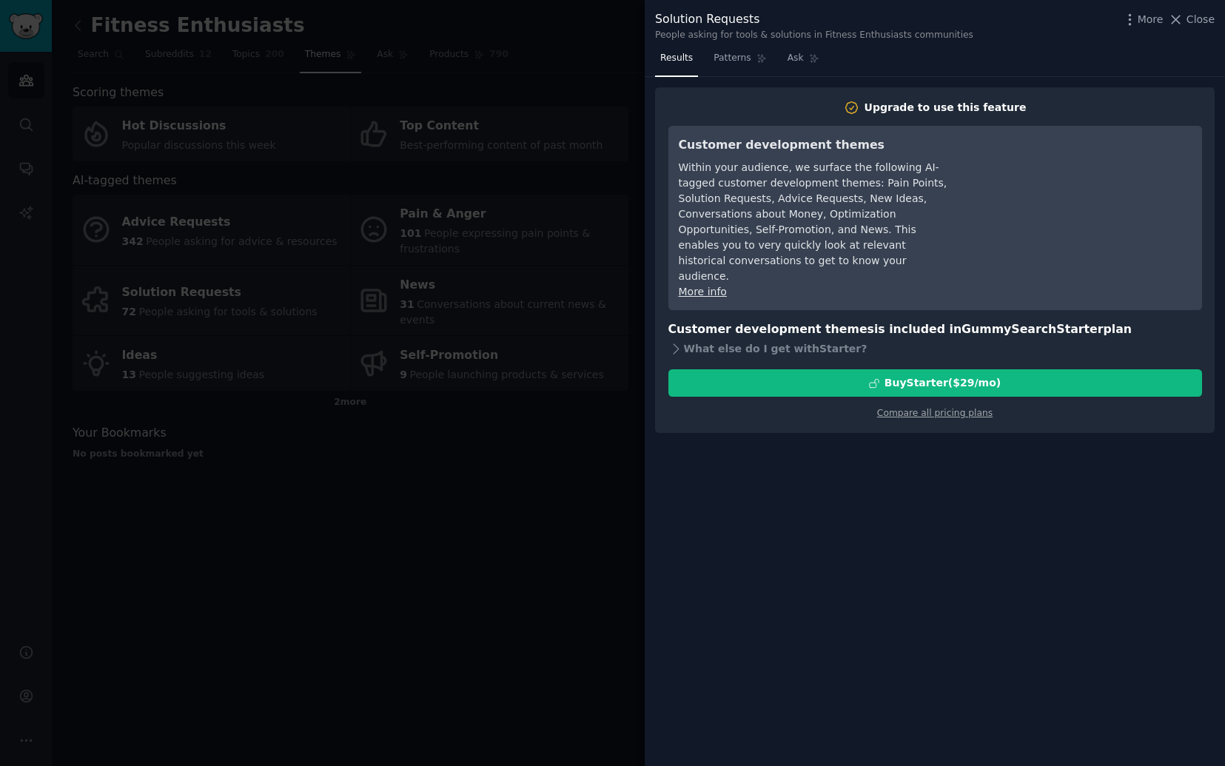
click at [620, 47] on div at bounding box center [612, 383] width 1225 height 766
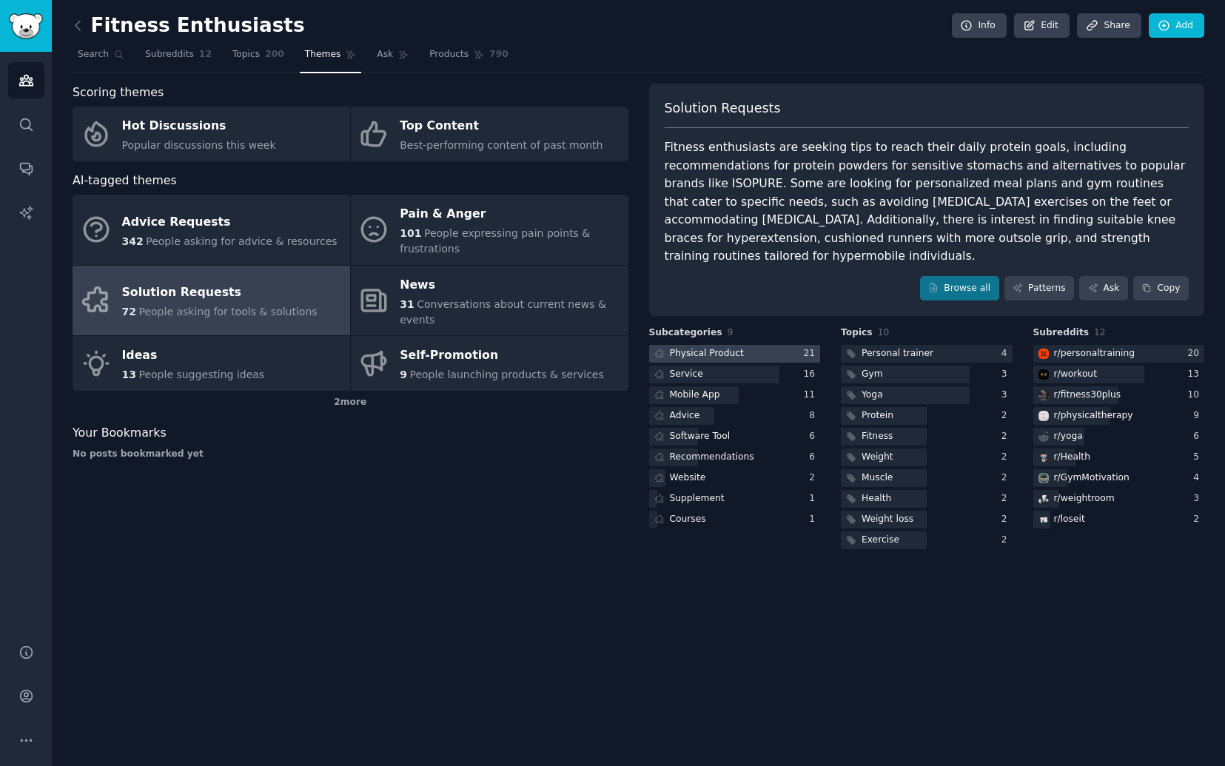
click at [768, 345] on div at bounding box center [735, 354] width 172 height 19
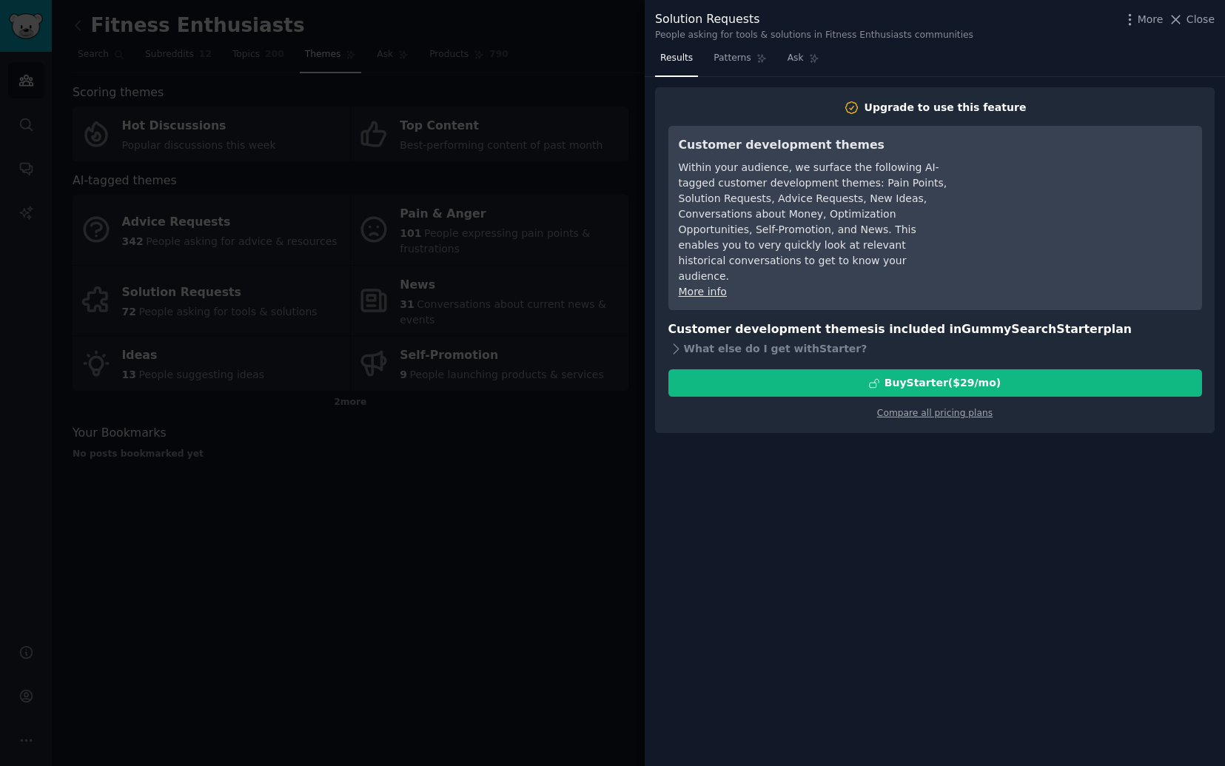
click at [597, 301] on div at bounding box center [612, 383] width 1225 height 766
